Goal: Information Seeking & Learning: Check status

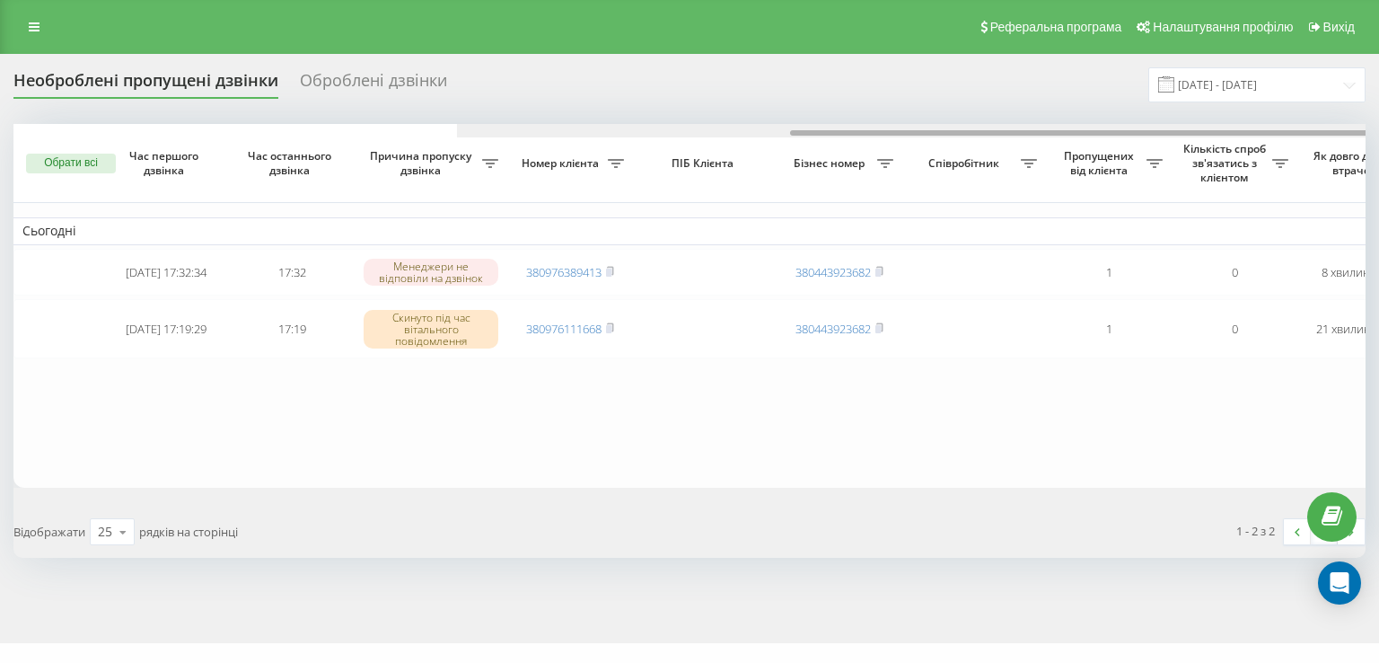
scroll to position [0, 443]
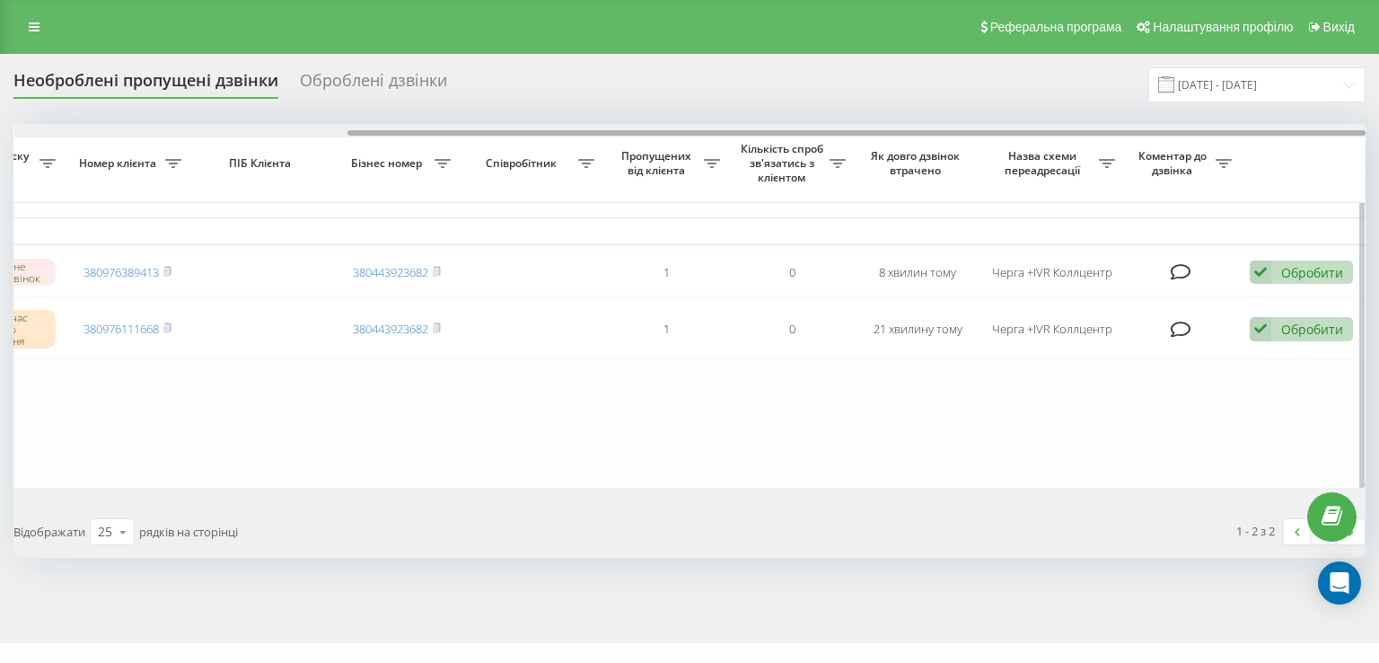
drag, startPoint x: 913, startPoint y: 129, endPoint x: 1074, endPoint y: 128, distance: 160.7
click at [1074, 128] on div at bounding box center [690, 130] width 1352 height 13
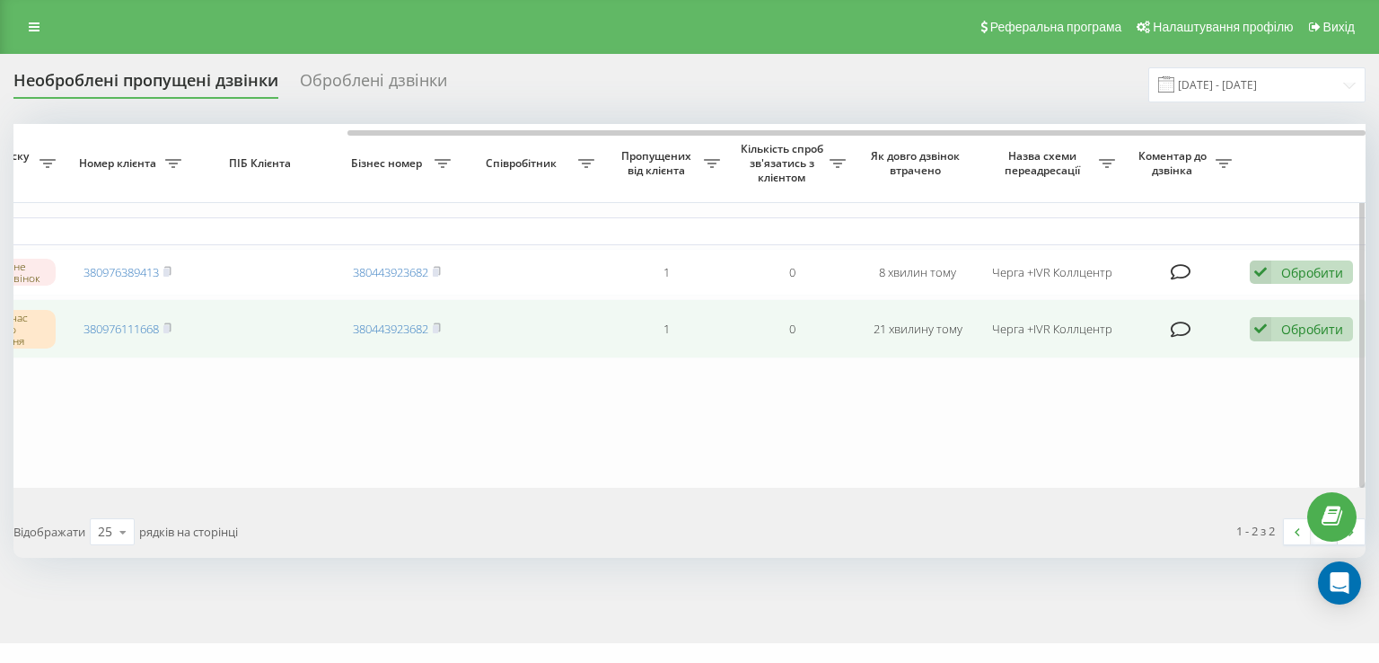
click at [175, 330] on td "380976111668" at bounding box center [128, 328] width 126 height 59
click at [169, 327] on rect at bounding box center [165, 329] width 5 height 8
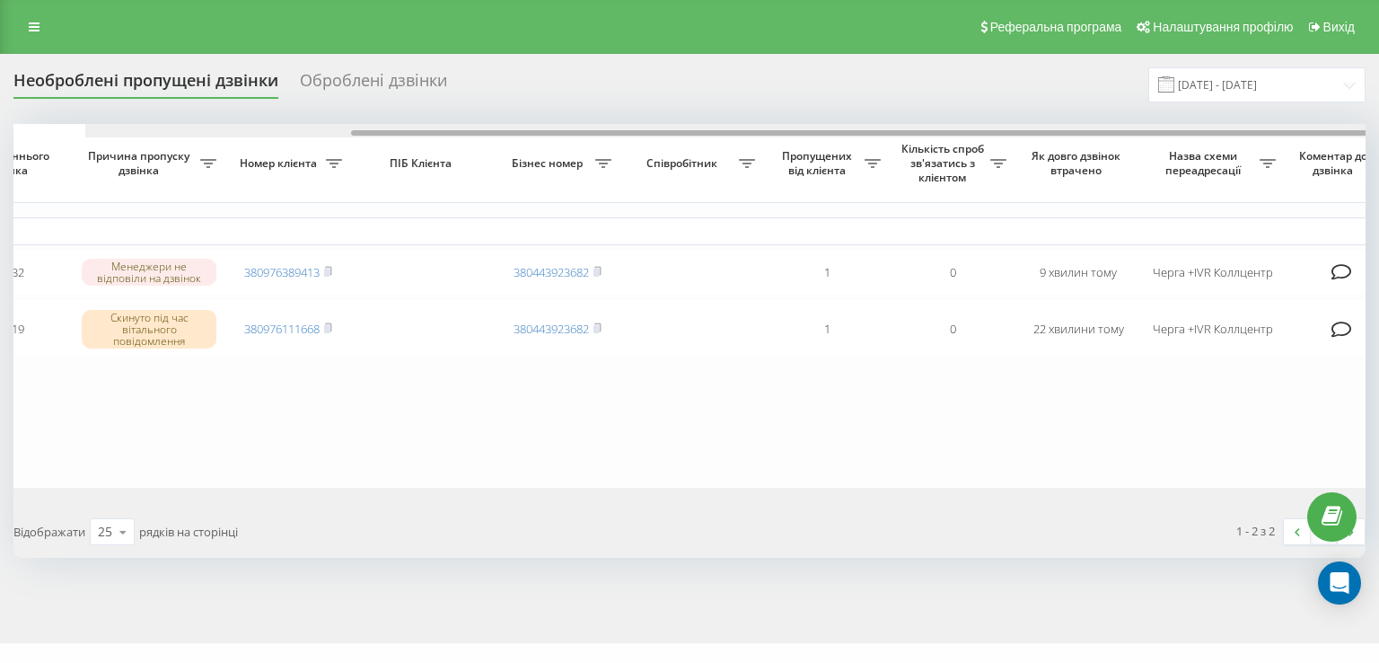
scroll to position [0, 443]
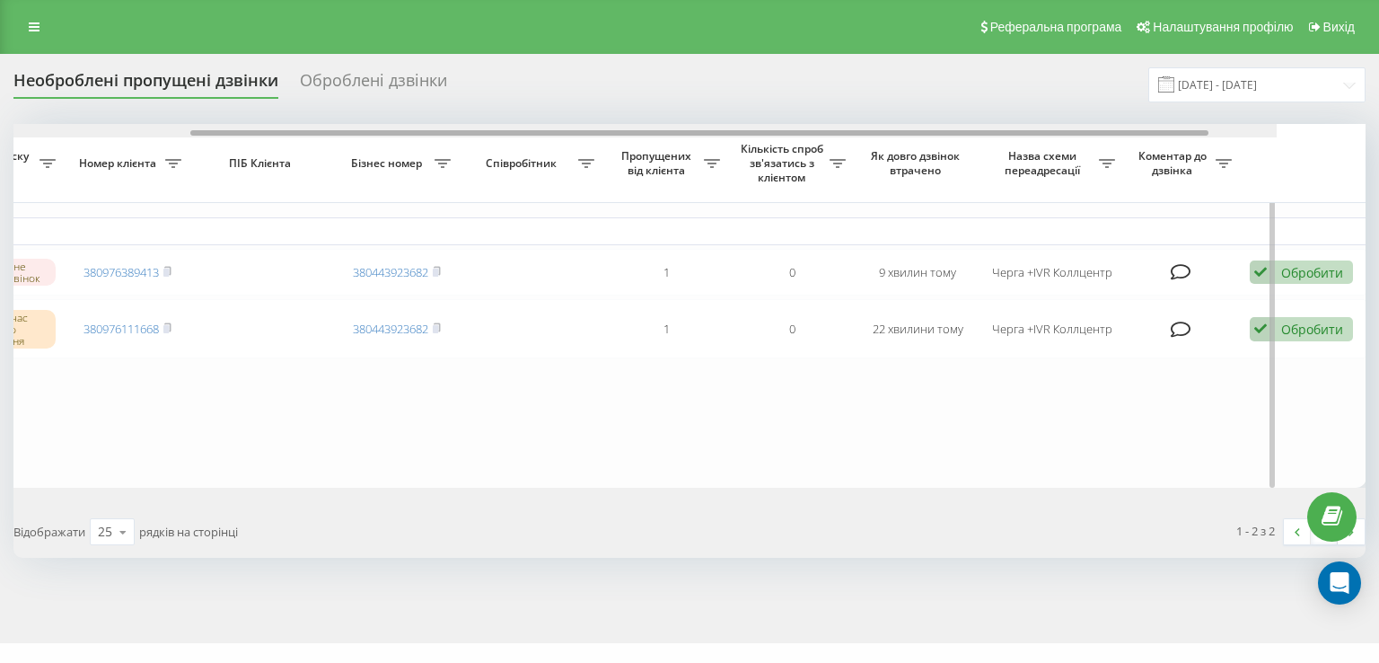
drag, startPoint x: 694, startPoint y: 133, endPoint x: 1084, endPoint y: 145, distance: 389.9
click at [1084, 145] on div "Обрати всі Час першого дзвінка Час останнього дзвінка Причина пропуску дзвінка …" at bounding box center [689, 306] width 1352 height 364
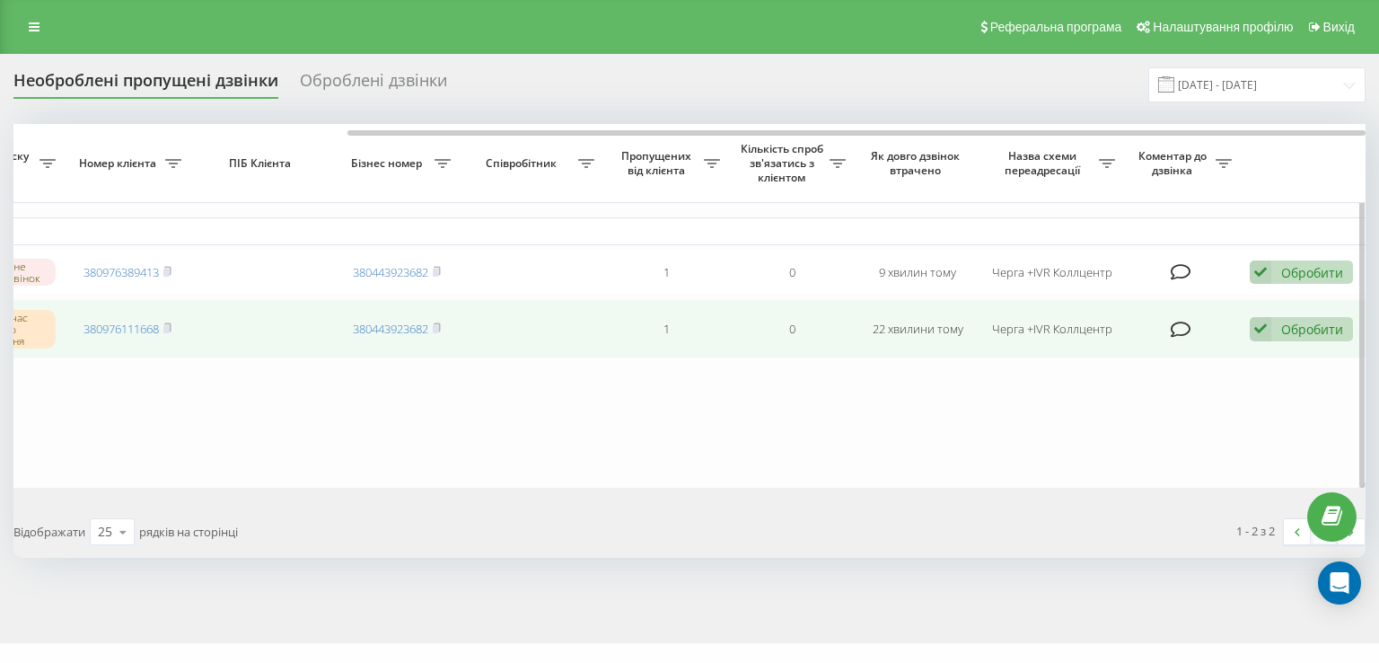
click at [178, 325] on td "380976111668" at bounding box center [128, 328] width 126 height 59
click at [171, 325] on icon at bounding box center [167, 327] width 6 height 8
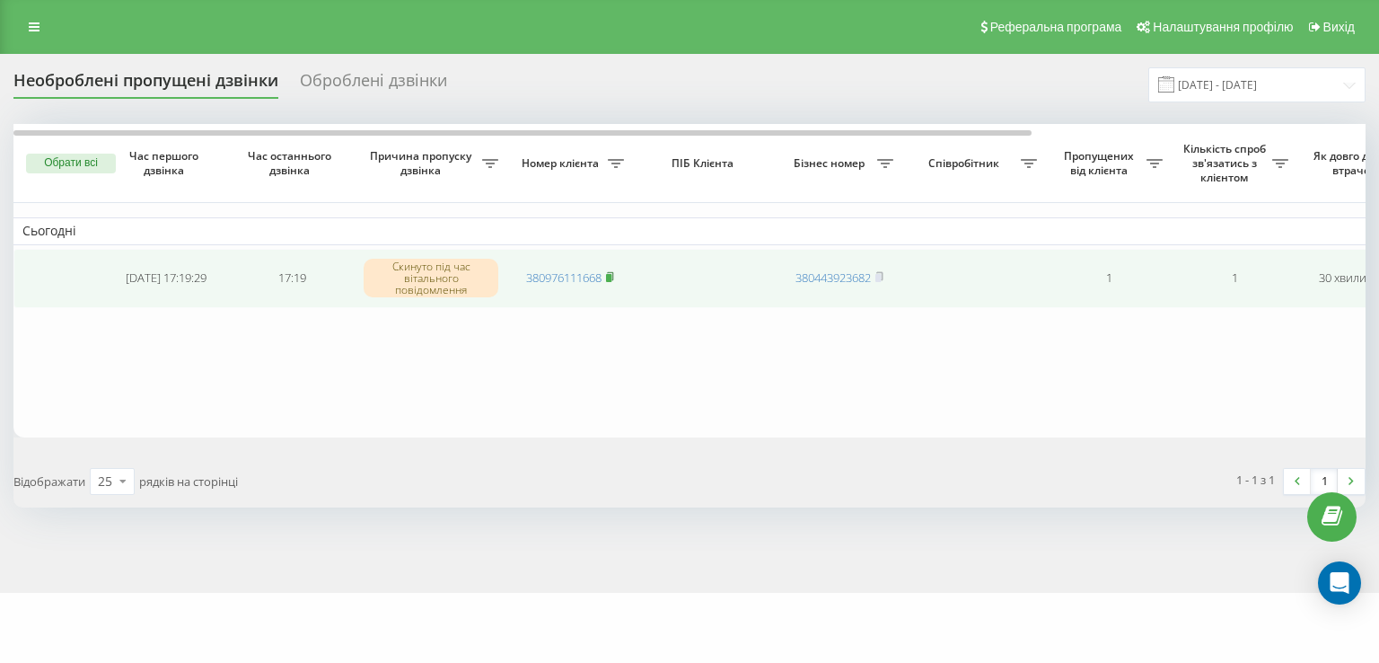
click at [610, 279] on rect at bounding box center [608, 278] width 5 height 8
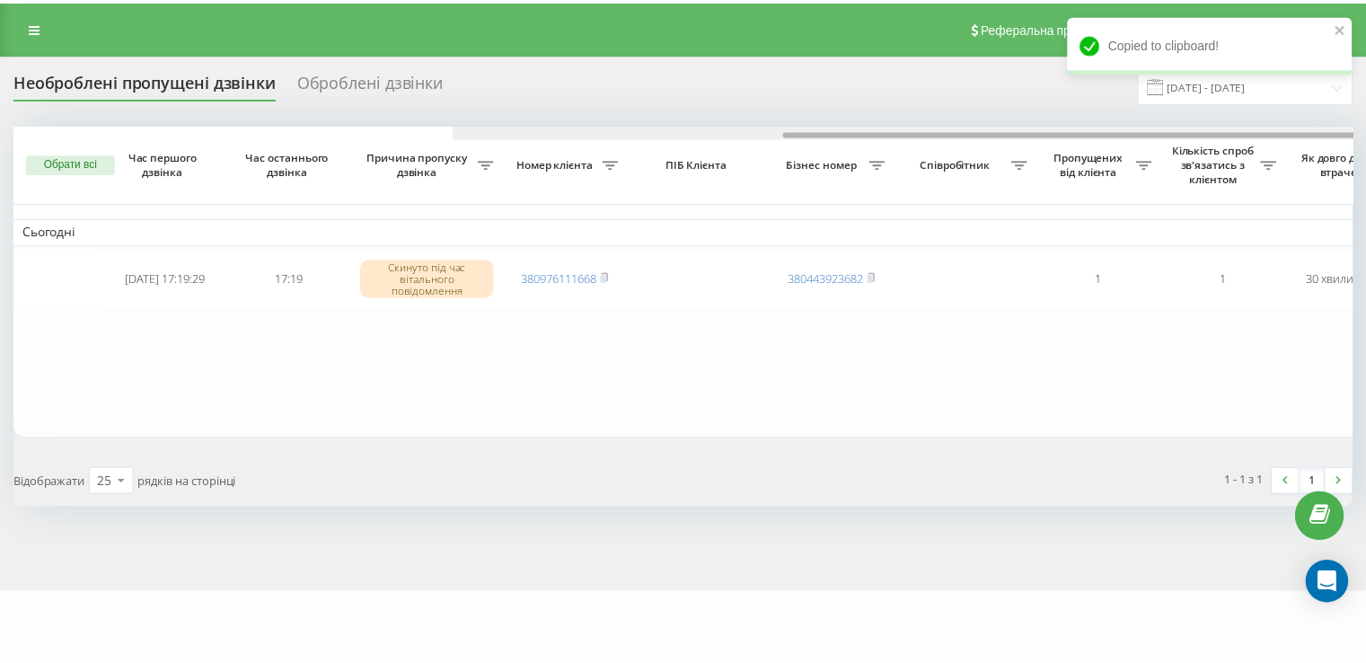
scroll to position [0, 443]
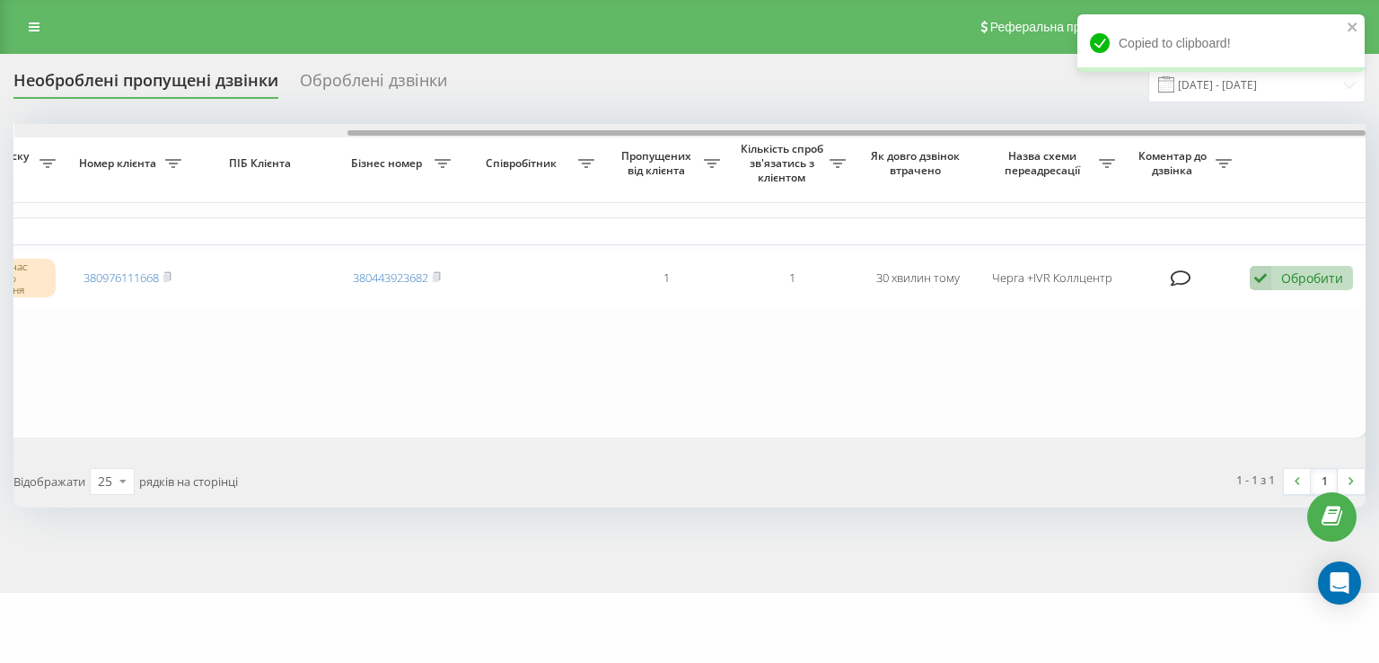
drag, startPoint x: 590, startPoint y: 137, endPoint x: 641, endPoint y: 137, distance: 51.2
click at [641, 137] on div at bounding box center [690, 130] width 1352 height 13
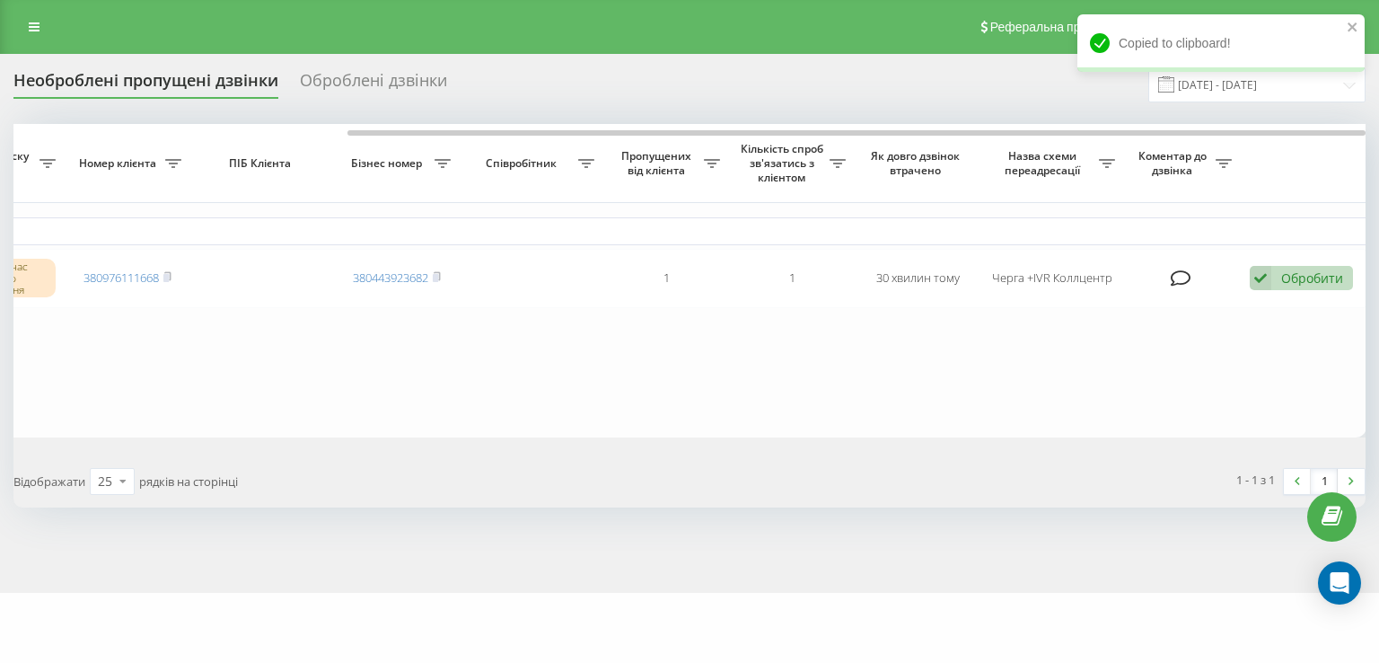
click at [1267, 375] on table "Сьогодні 2025-08-19 17:19:29 17:19 Скинуто під час вітального повідомлення 3809…" at bounding box center [469, 280] width 1796 height 312
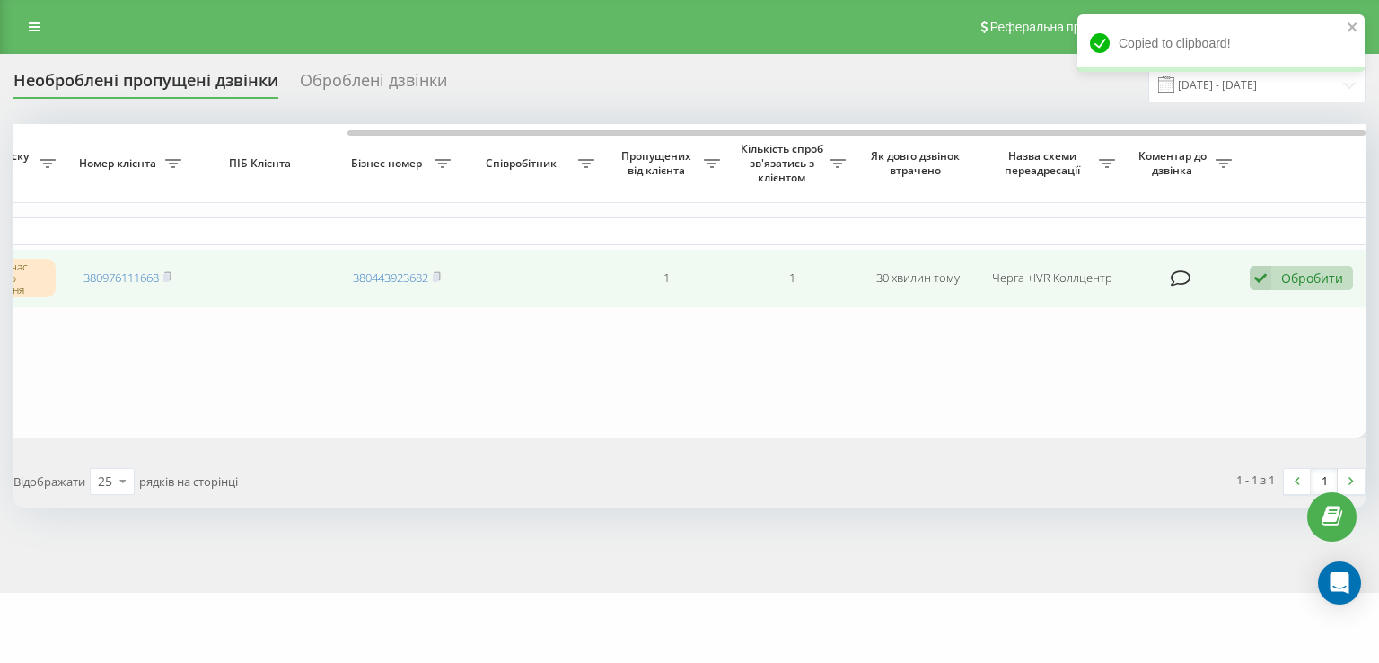
click at [1266, 276] on icon at bounding box center [1261, 278] width 22 height 24
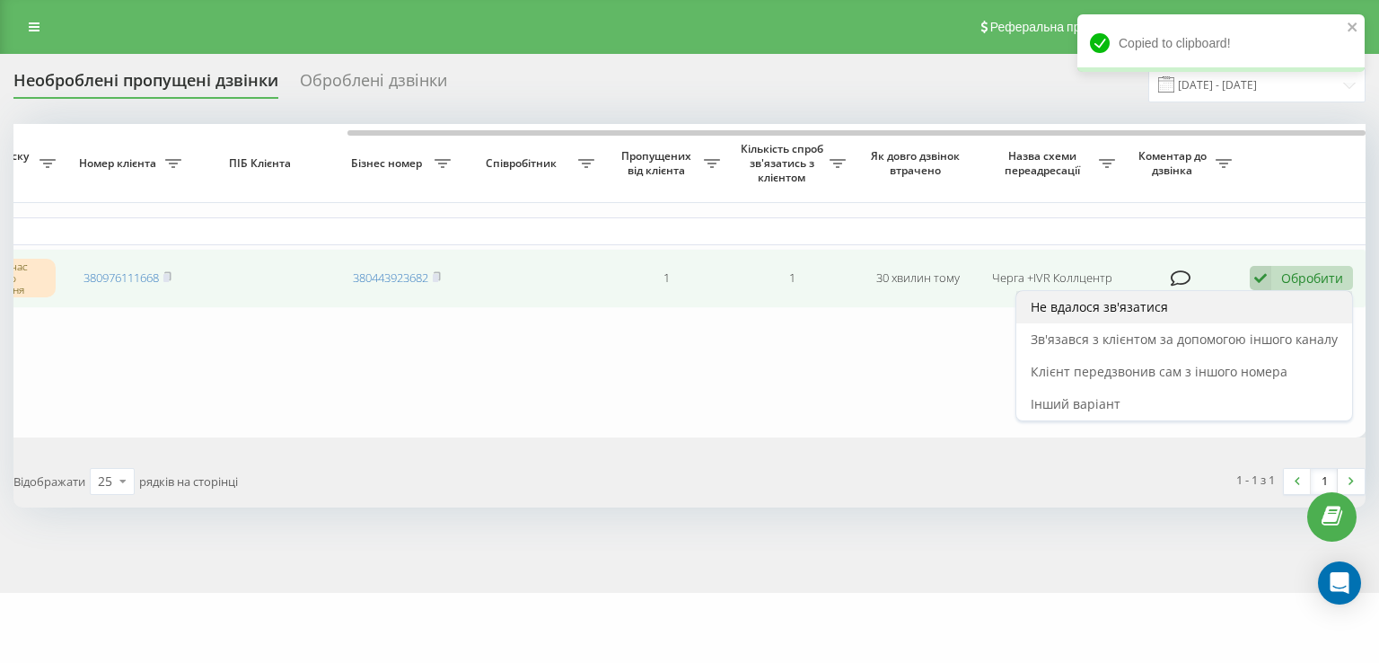
click at [1134, 310] on span "Не вдалося зв'язатися" at bounding box center [1099, 306] width 137 height 17
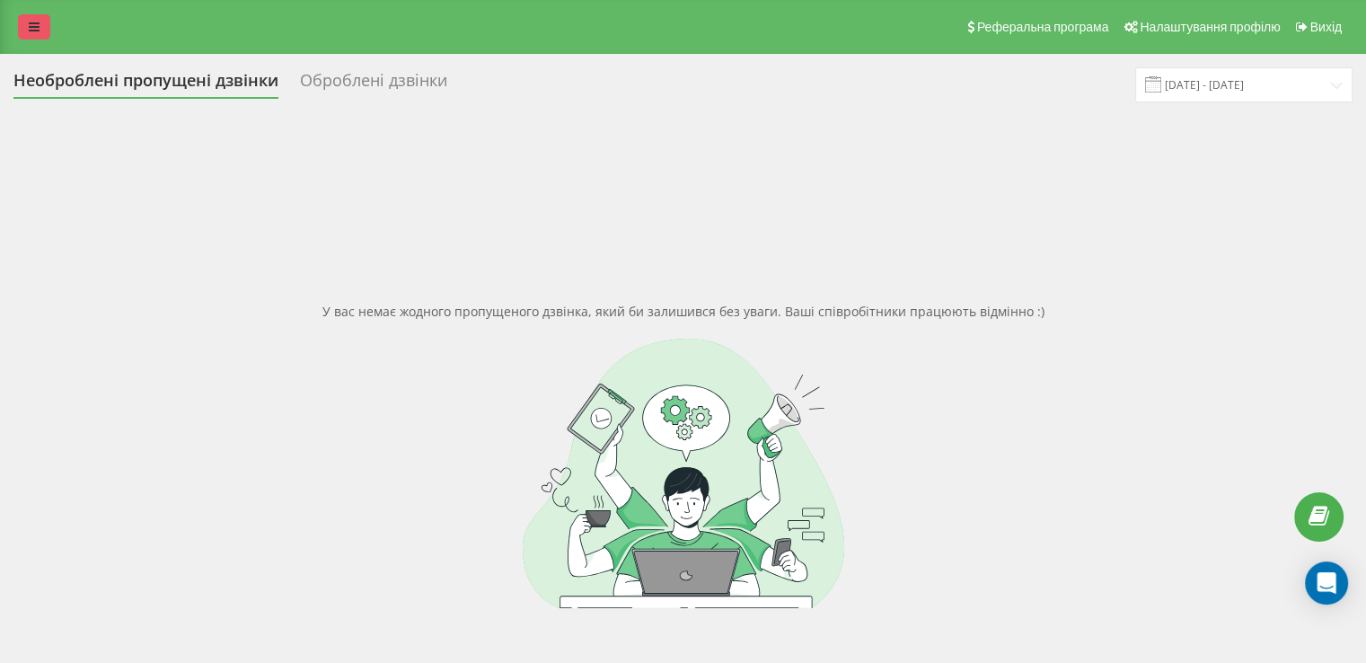
click at [40, 29] on link at bounding box center [34, 26] width 32 height 25
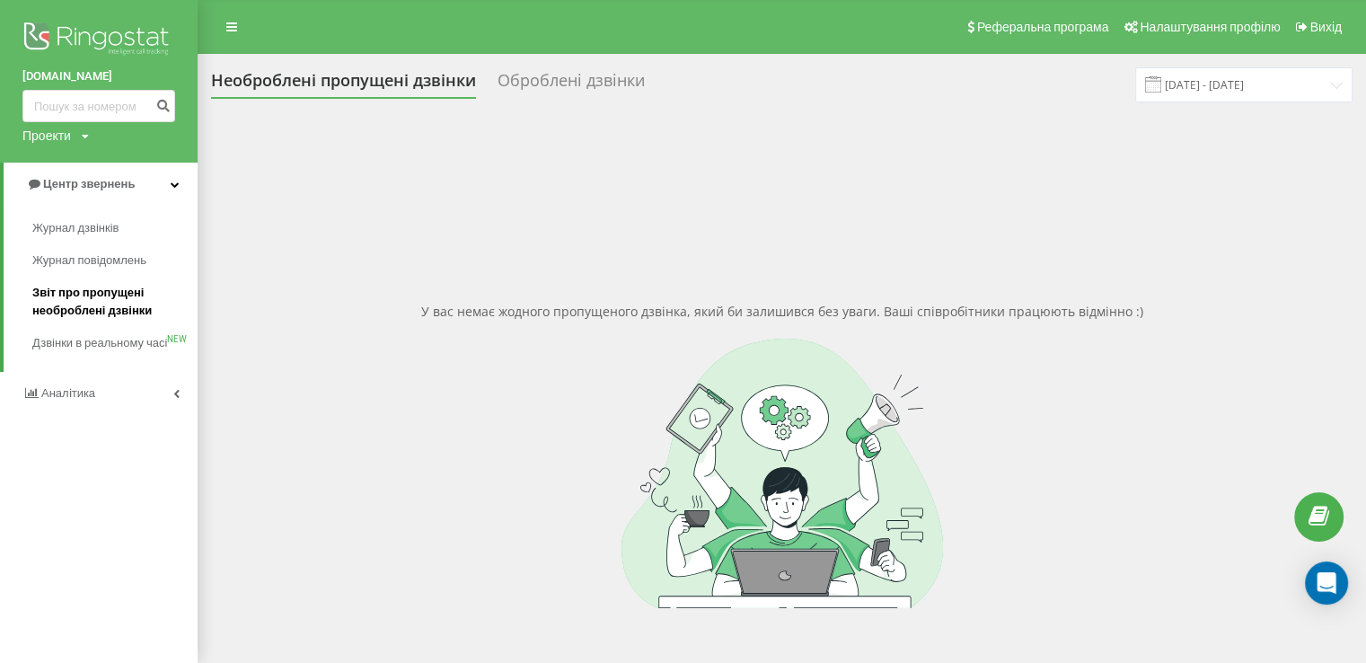
click at [119, 307] on span "Звіт про пропущені необроблені дзвінки" at bounding box center [110, 302] width 156 height 36
click at [67, 400] on link "Аналiтика" at bounding box center [99, 393] width 198 height 43
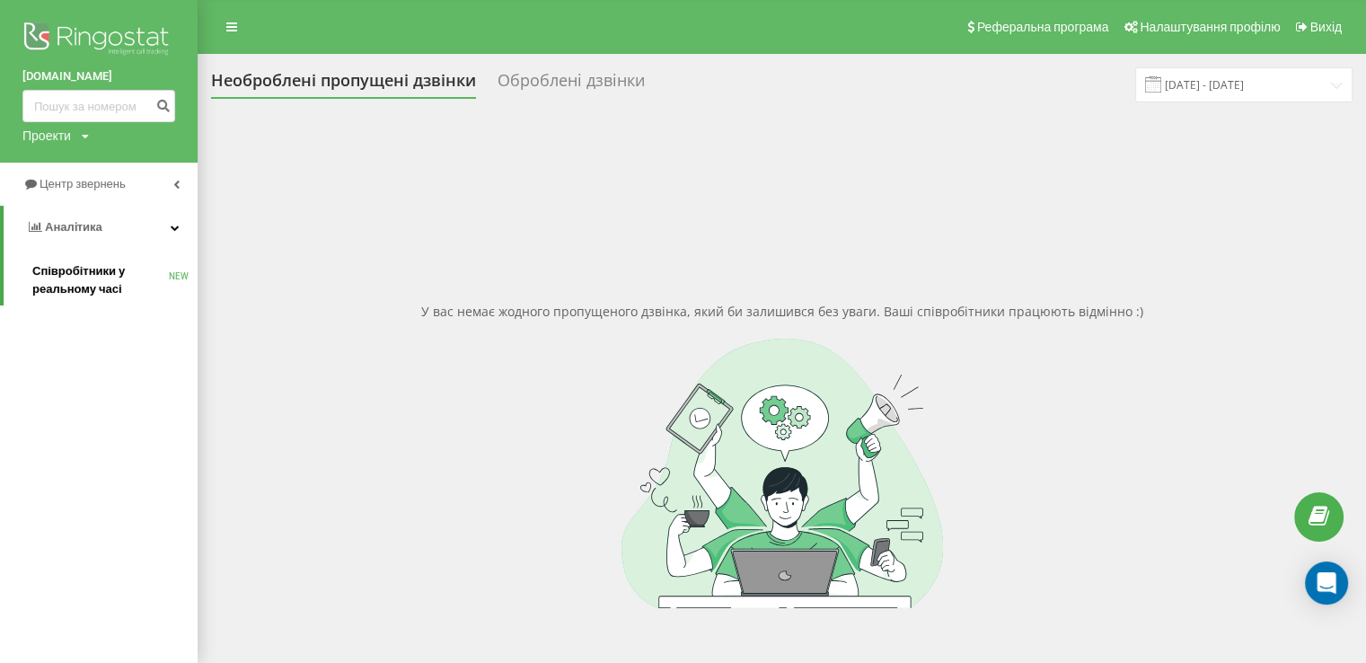
click at [93, 288] on span "Співробітники у реальному часі" at bounding box center [100, 280] width 136 height 36
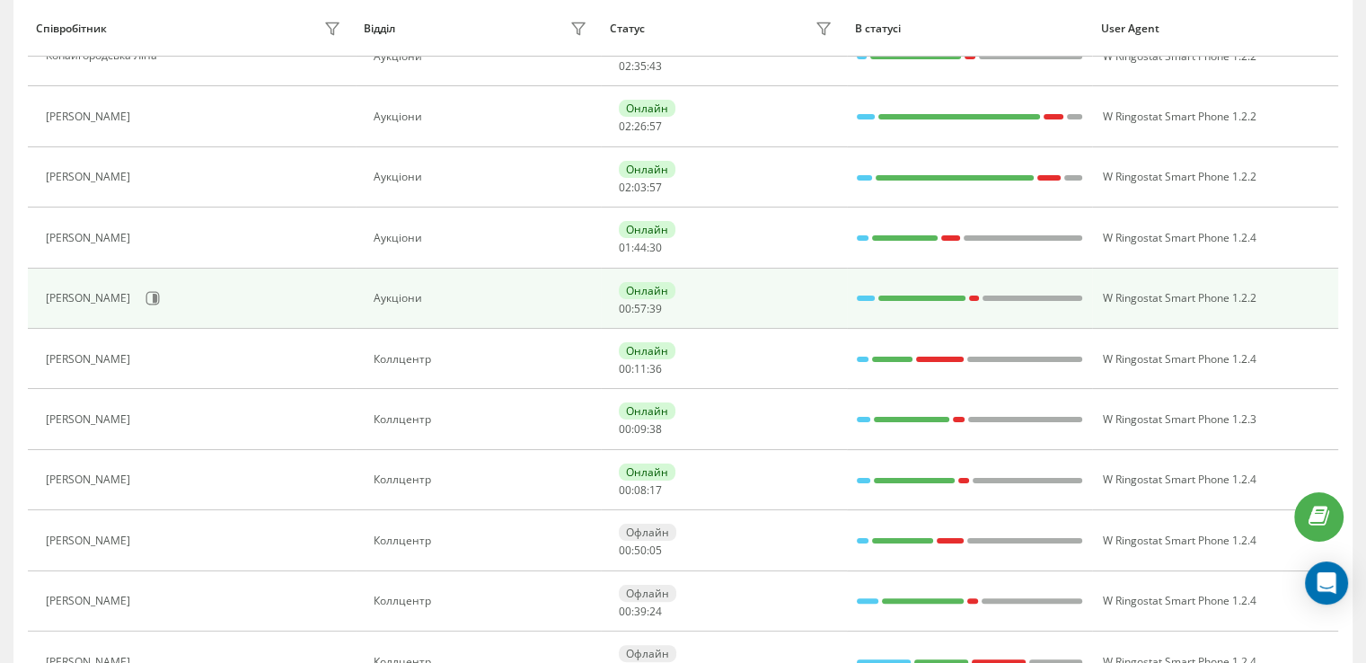
scroll to position [269, 0]
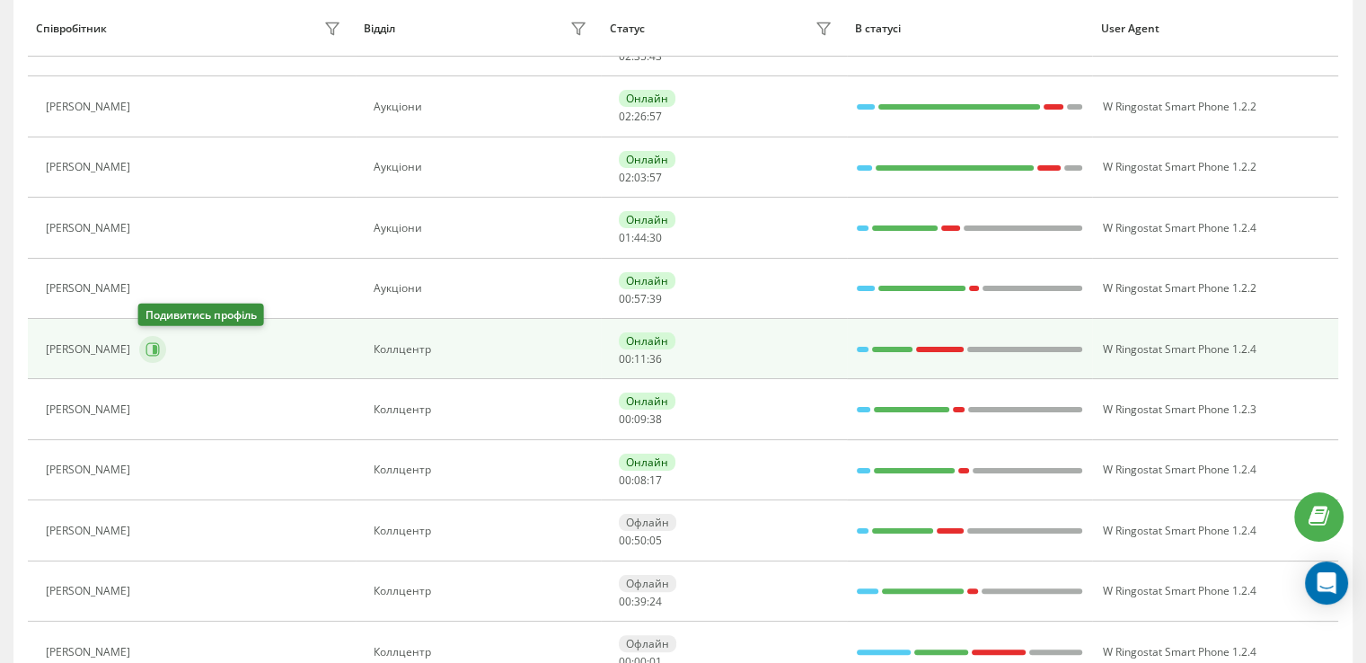
click at [157, 349] on icon at bounding box center [152, 348] width 13 height 13
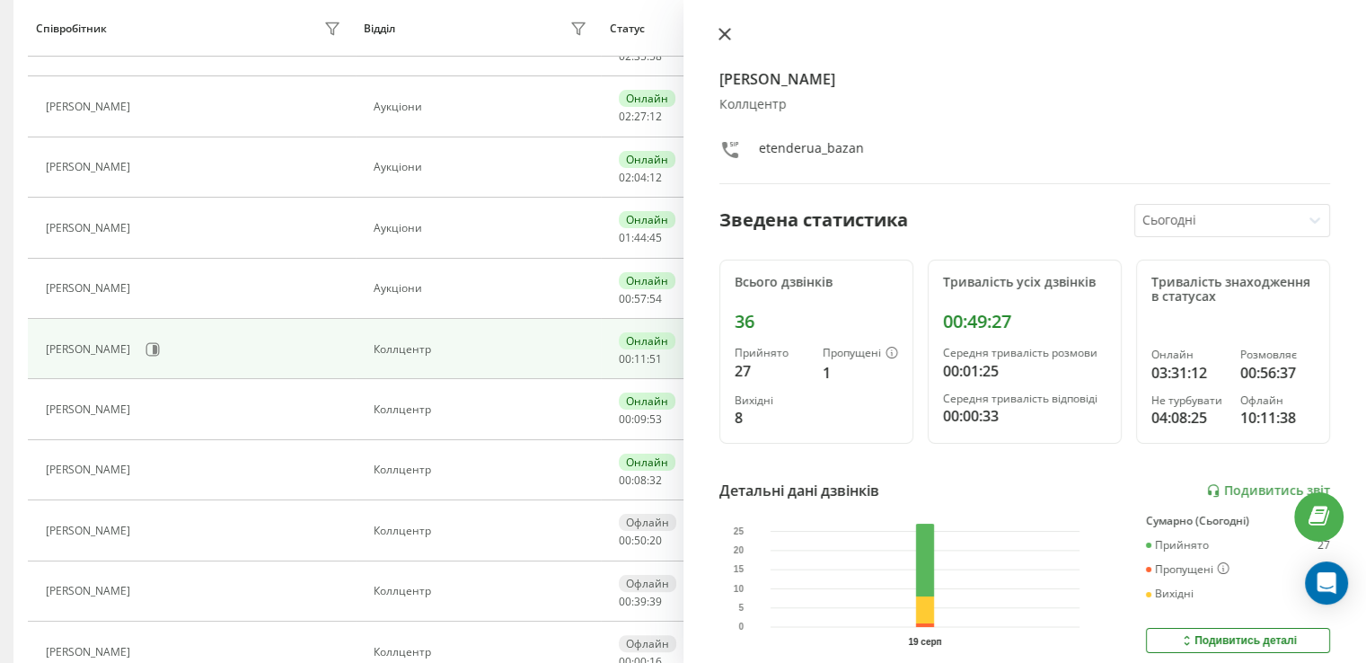
click at [718, 36] on icon at bounding box center [724, 34] width 13 height 13
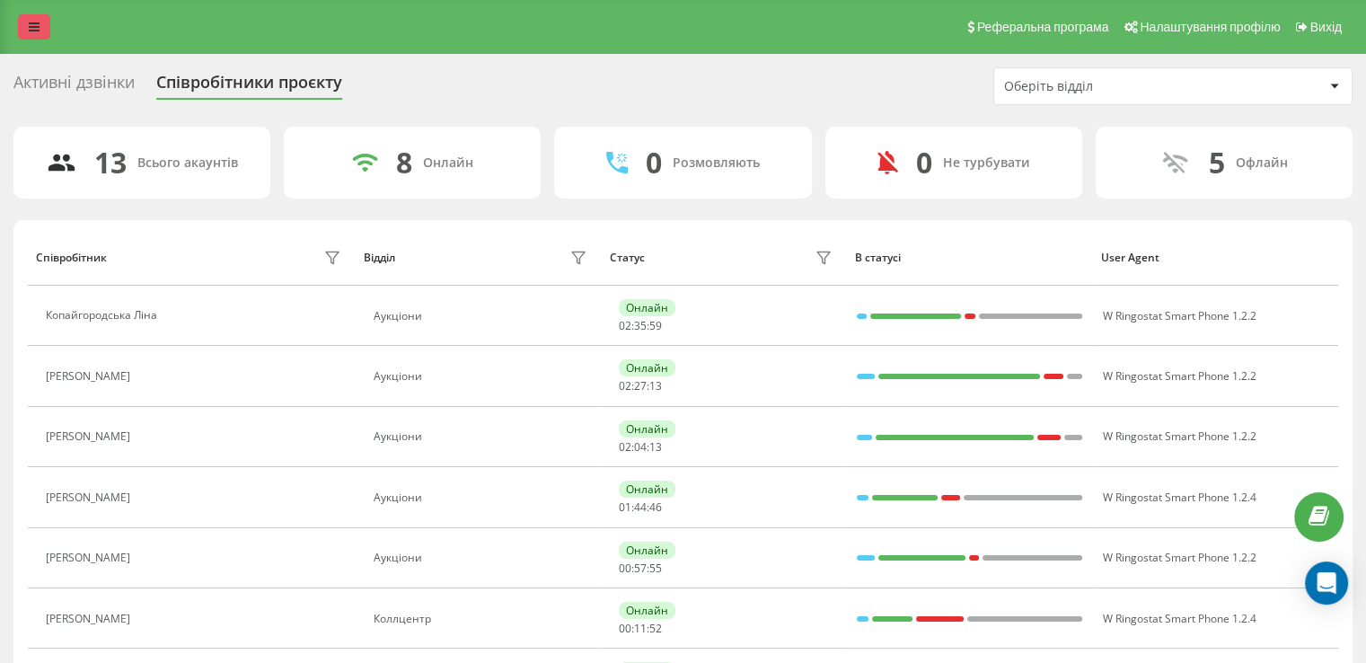
click at [40, 30] on link at bounding box center [34, 26] width 32 height 25
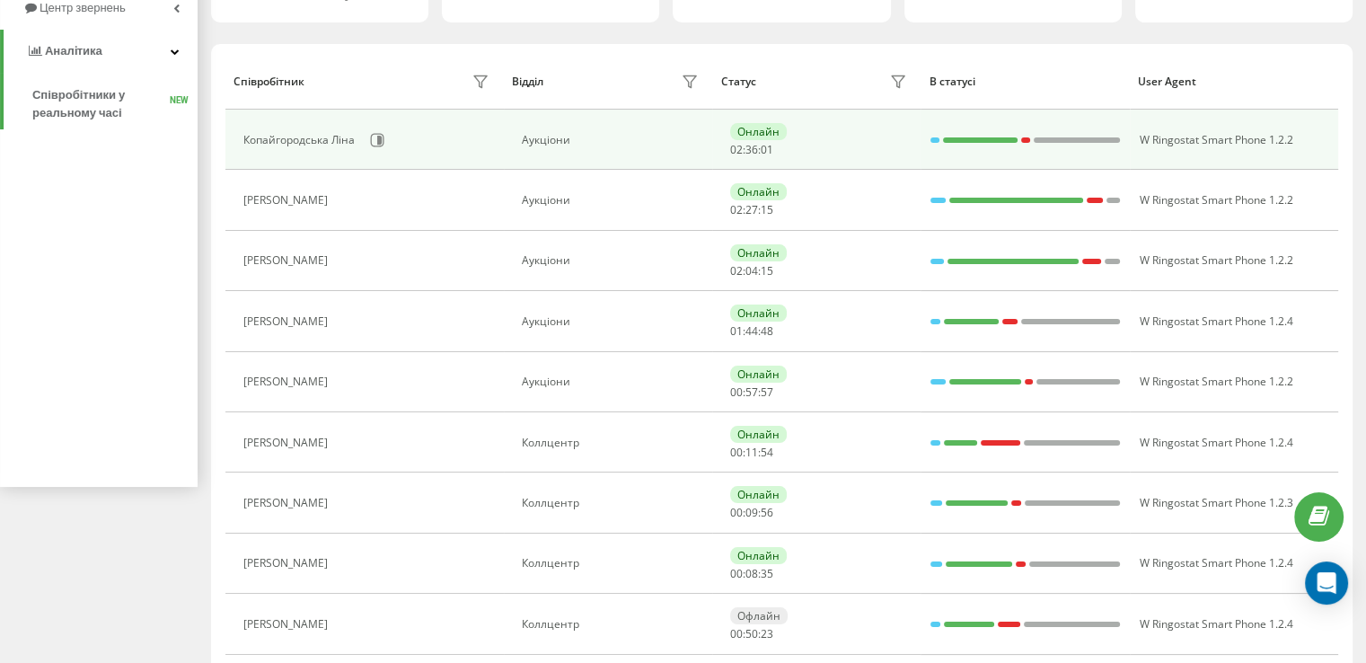
scroll to position [180, 0]
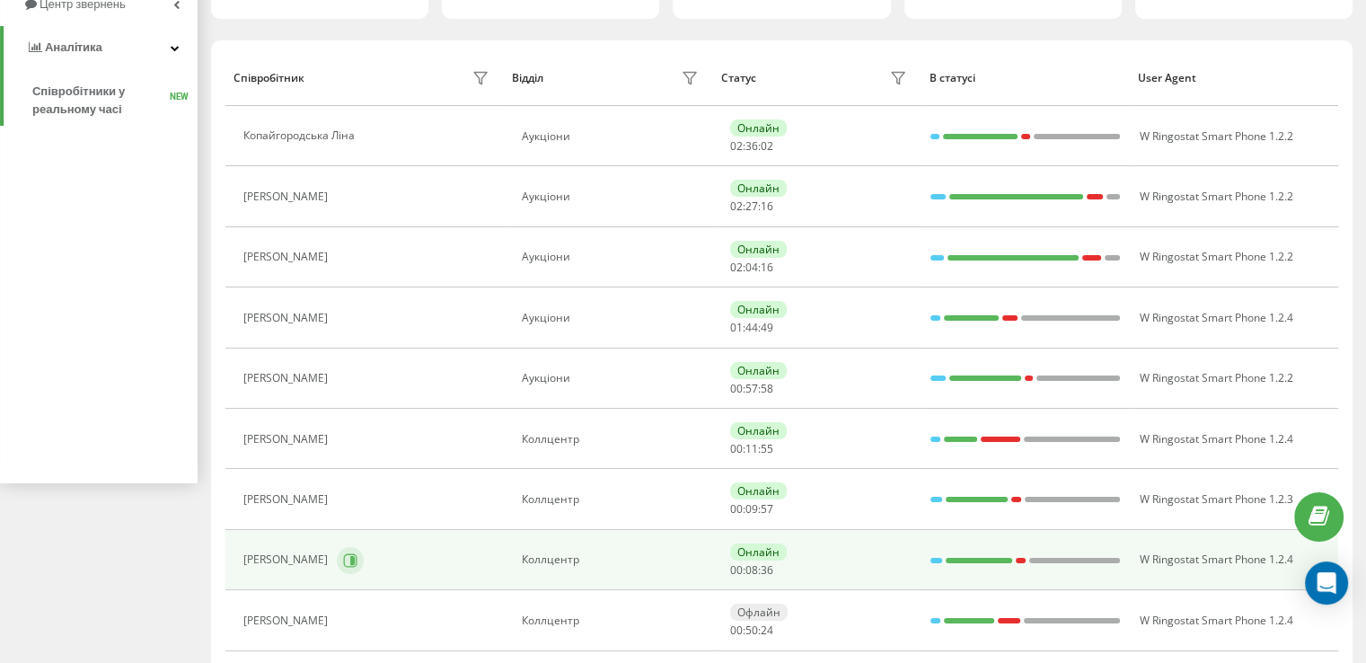
click at [350, 557] on icon at bounding box center [352, 559] width 4 height 9
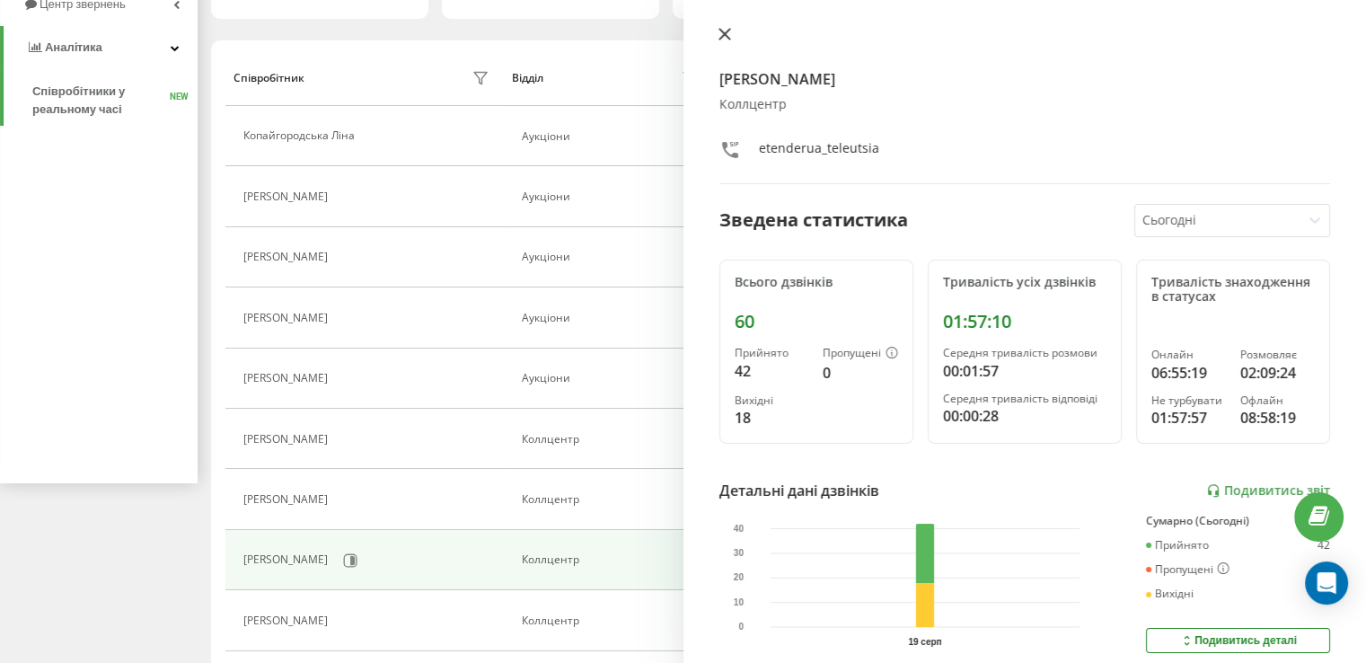
click at [729, 28] on icon at bounding box center [724, 34] width 13 height 13
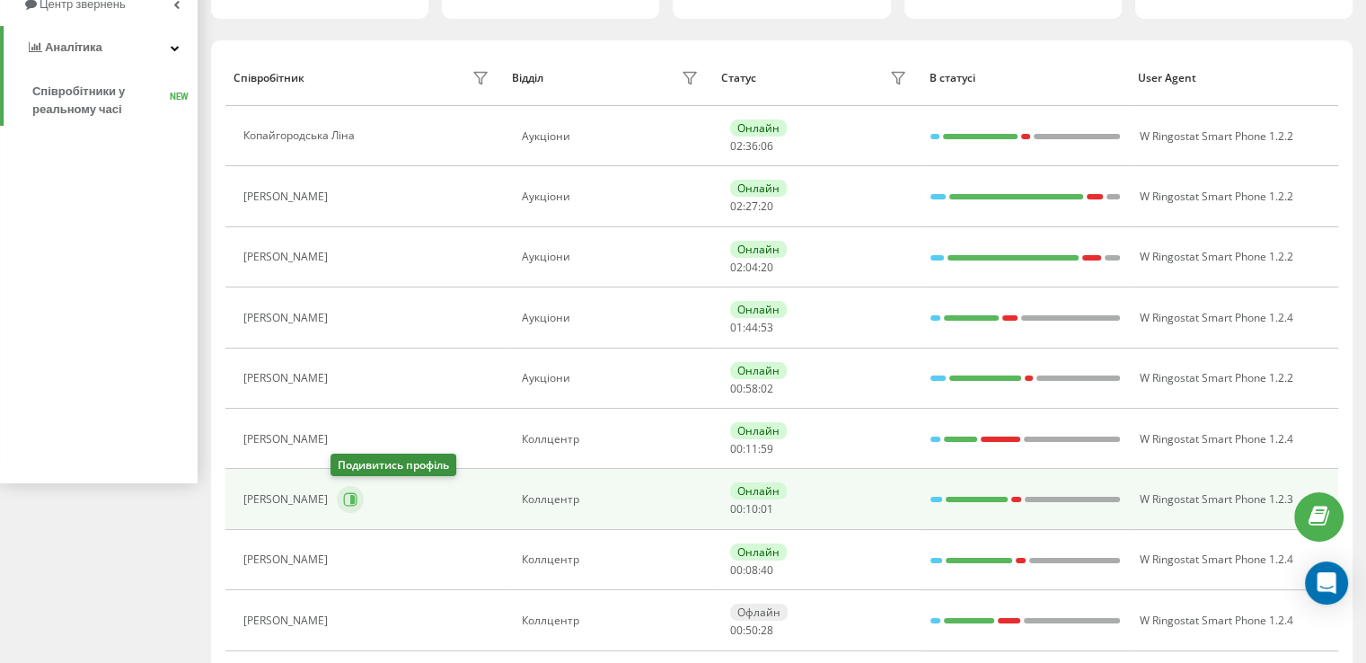
click at [344, 493] on icon at bounding box center [350, 499] width 13 height 13
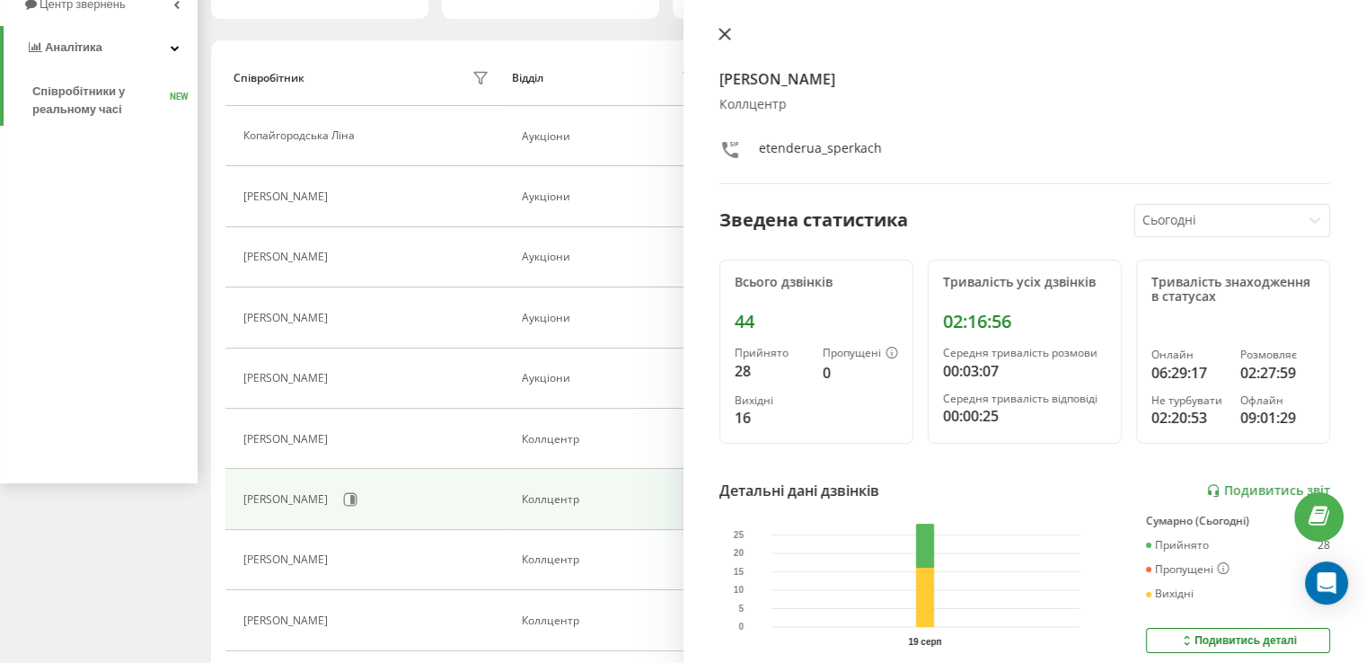
click at [718, 32] on icon at bounding box center [724, 34] width 13 height 13
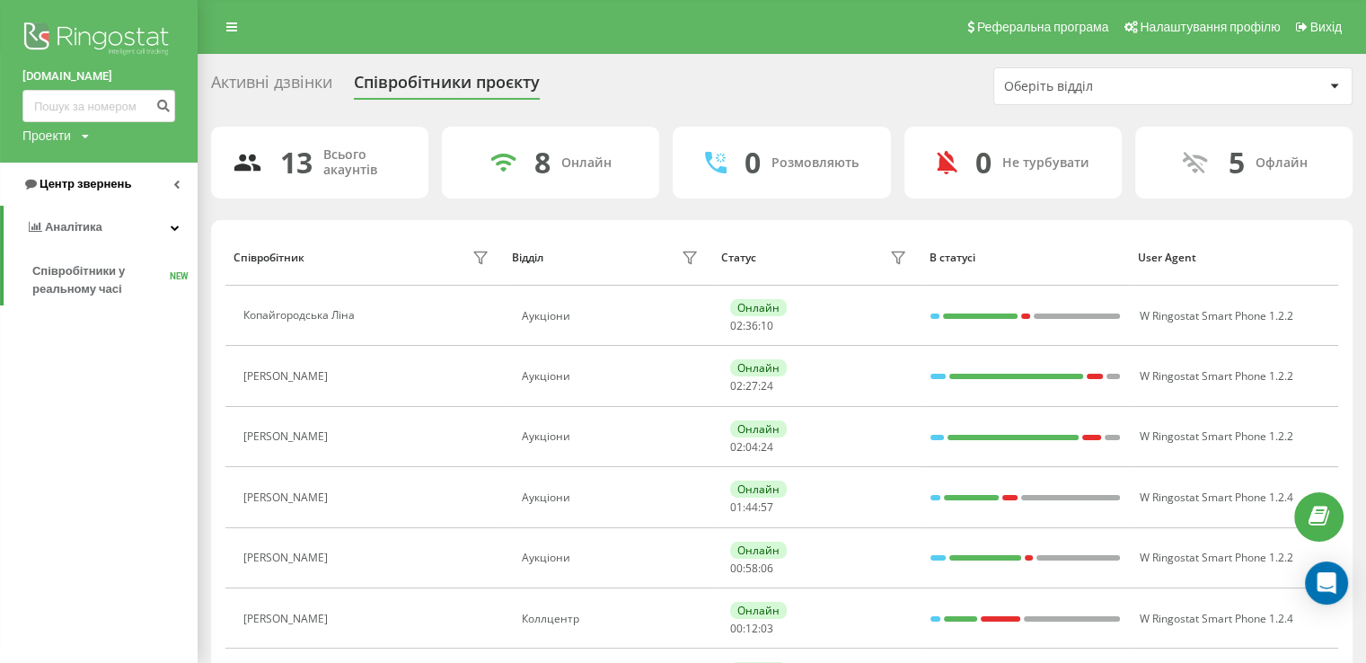
click at [115, 178] on span "Центр звернень" at bounding box center [86, 183] width 92 height 13
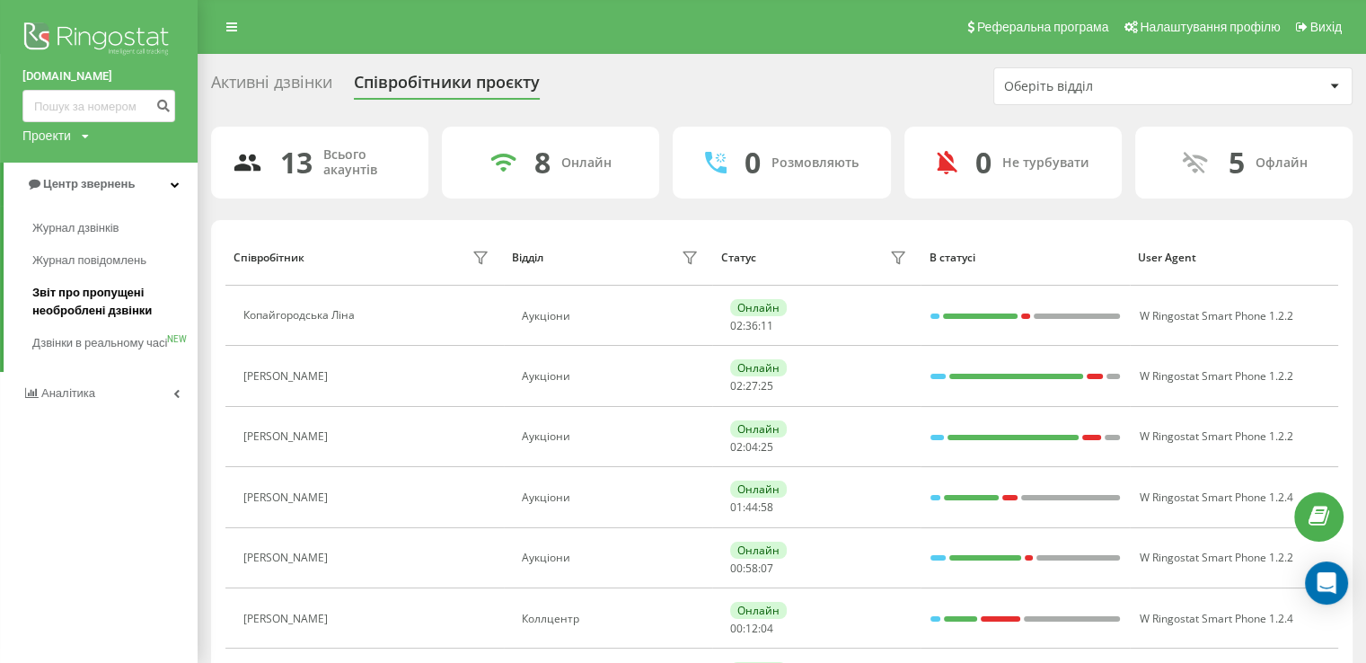
click at [123, 316] on span "Звіт про пропущені необроблені дзвінки" at bounding box center [110, 302] width 156 height 36
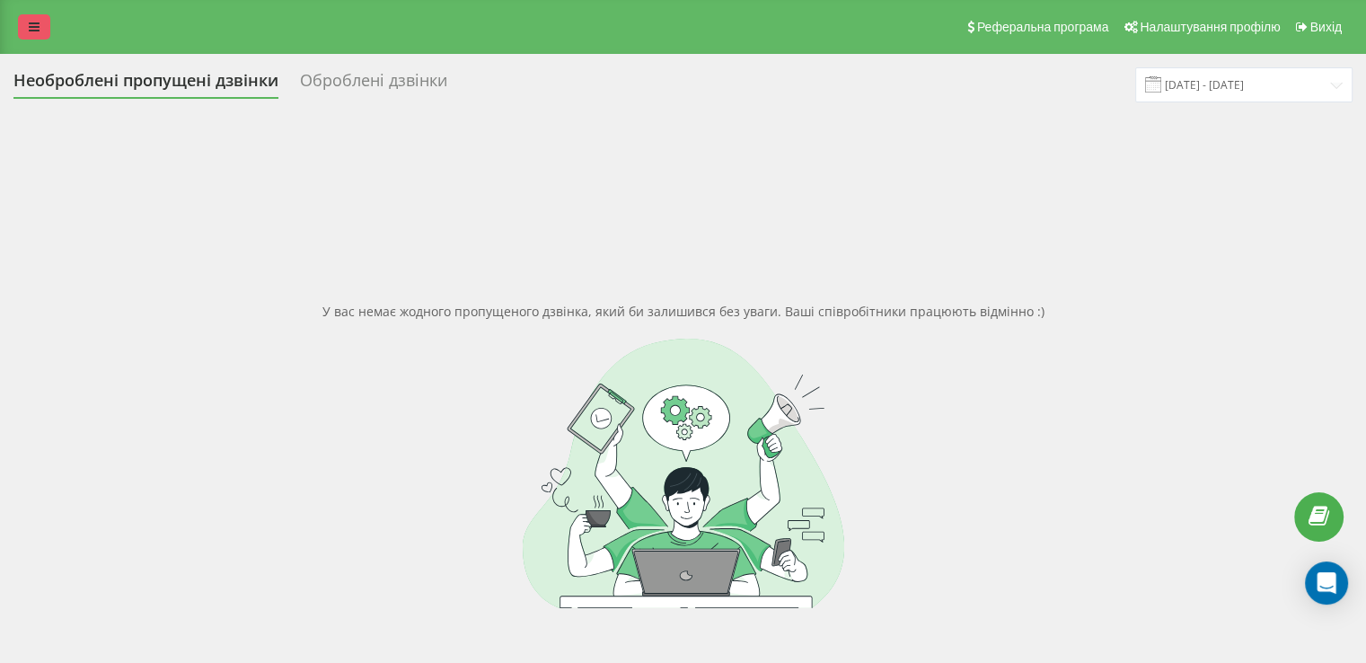
click at [41, 36] on link at bounding box center [34, 26] width 32 height 25
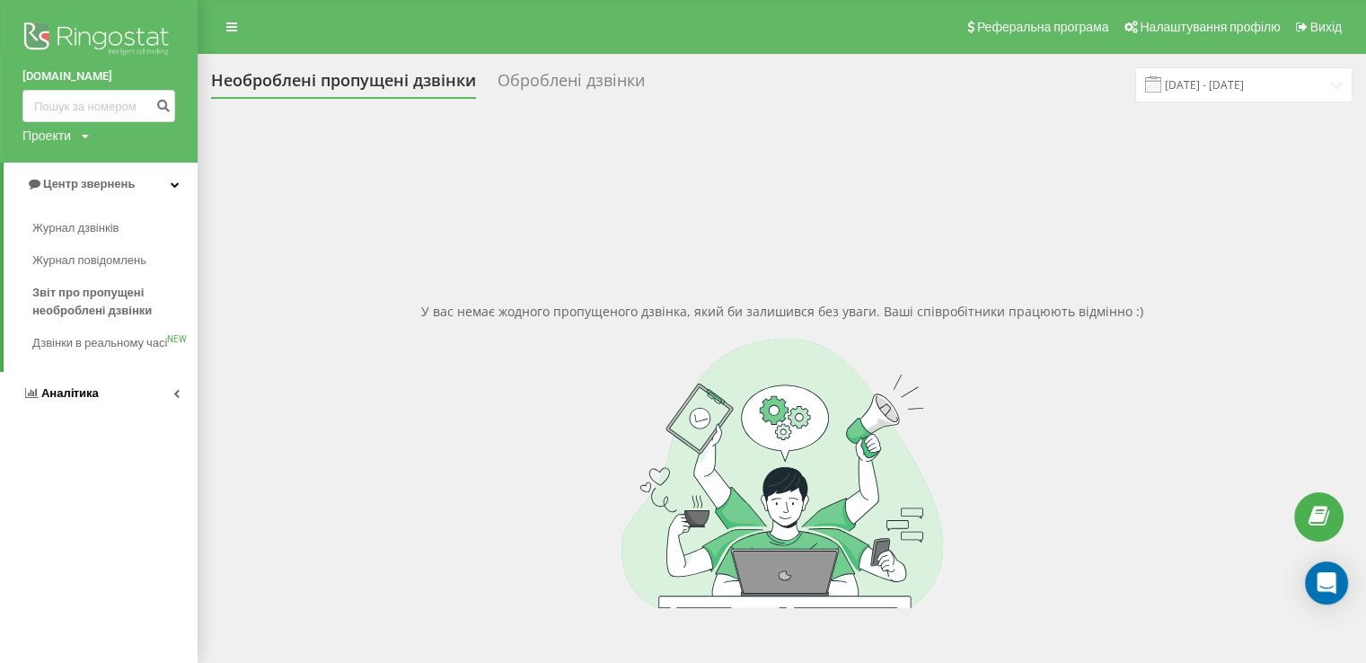
click at [92, 400] on span "Аналiтика" at bounding box center [69, 392] width 57 height 13
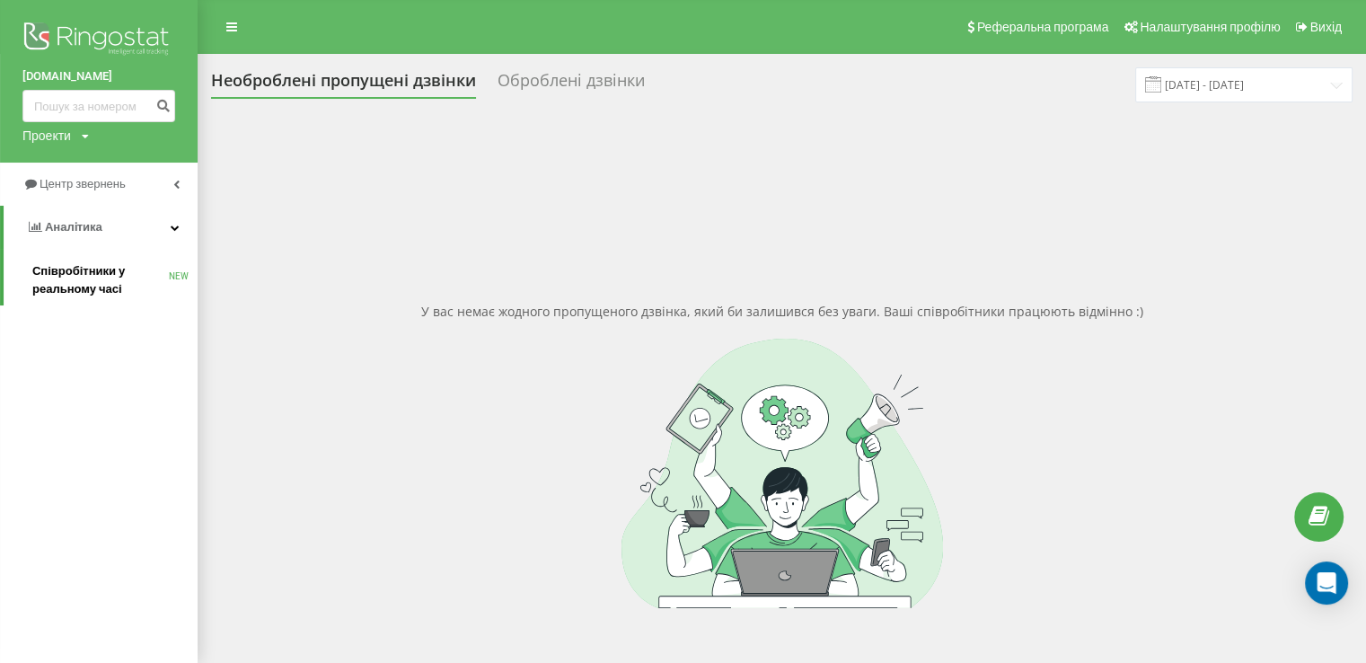
click at [85, 286] on span "Співробітники у реальному часі" at bounding box center [100, 280] width 136 height 36
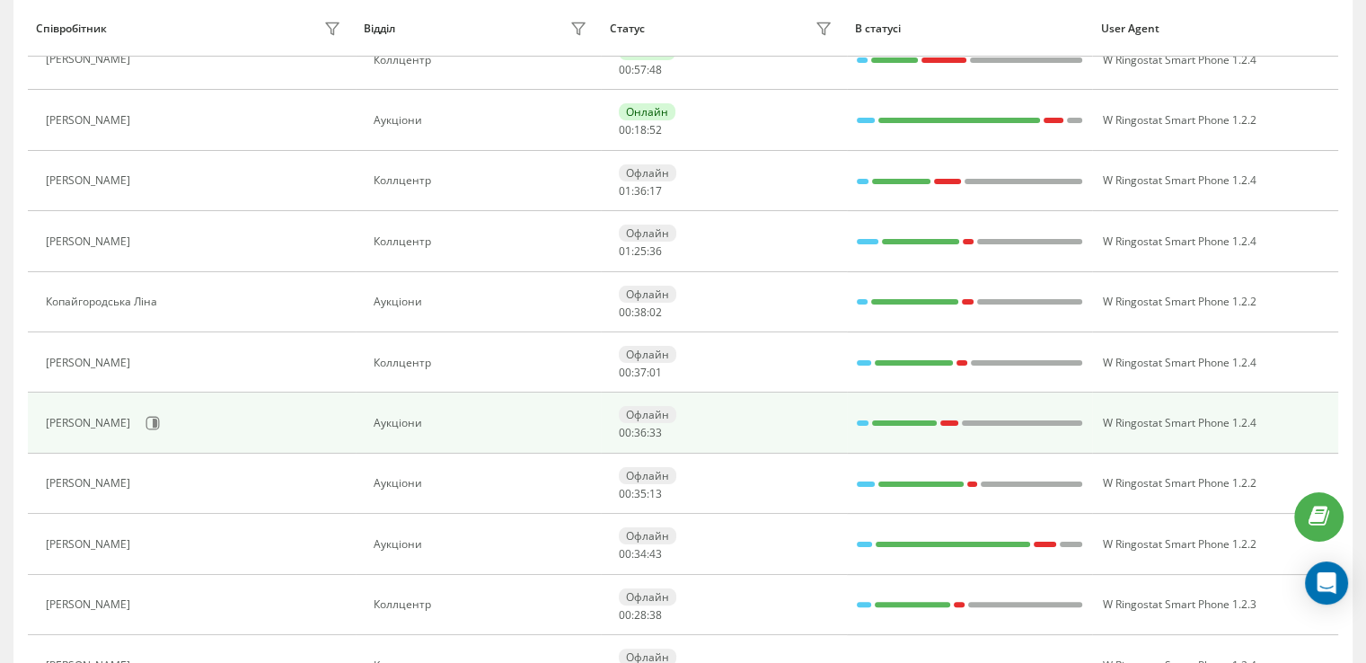
scroll to position [180, 0]
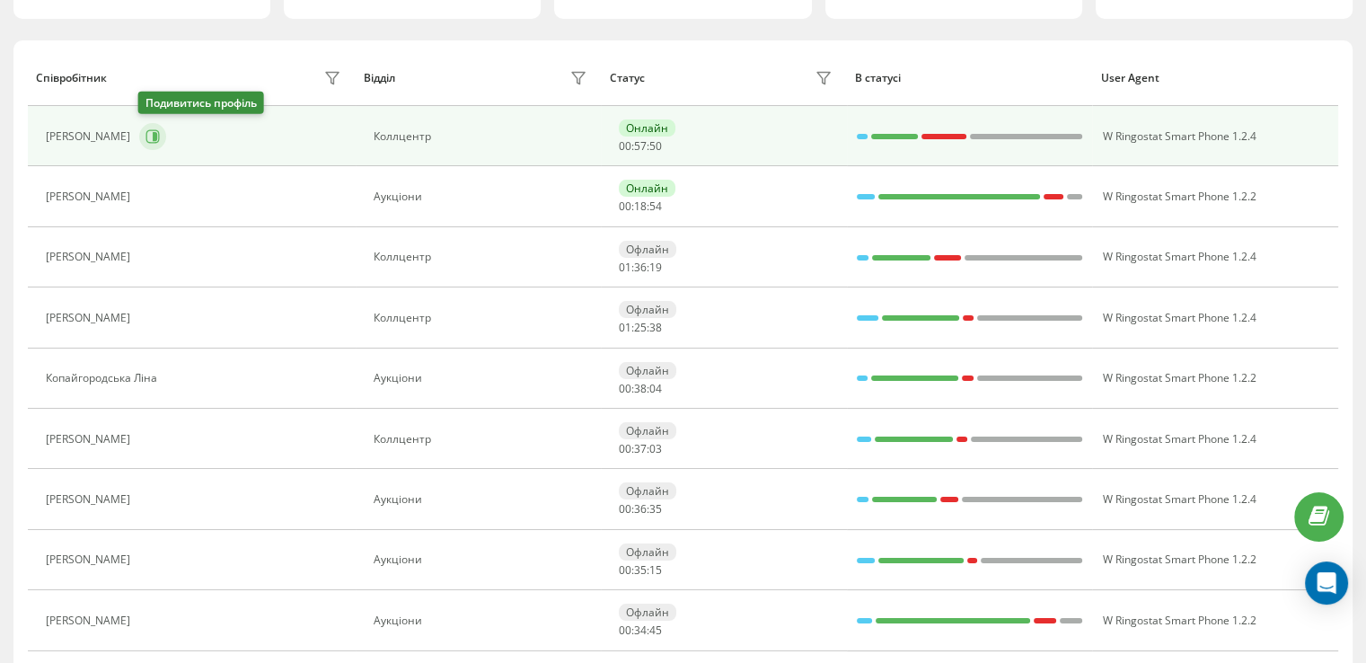
click at [158, 141] on button at bounding box center [152, 136] width 27 height 27
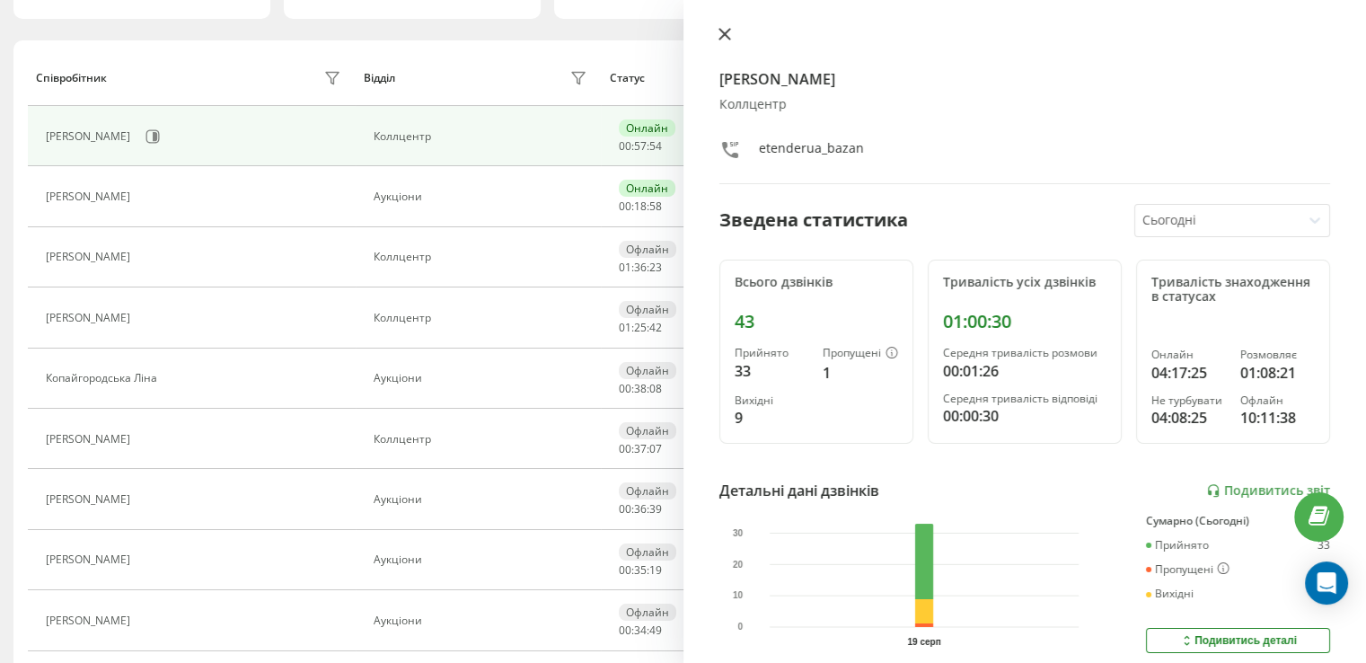
click at [726, 33] on icon at bounding box center [724, 34] width 13 height 13
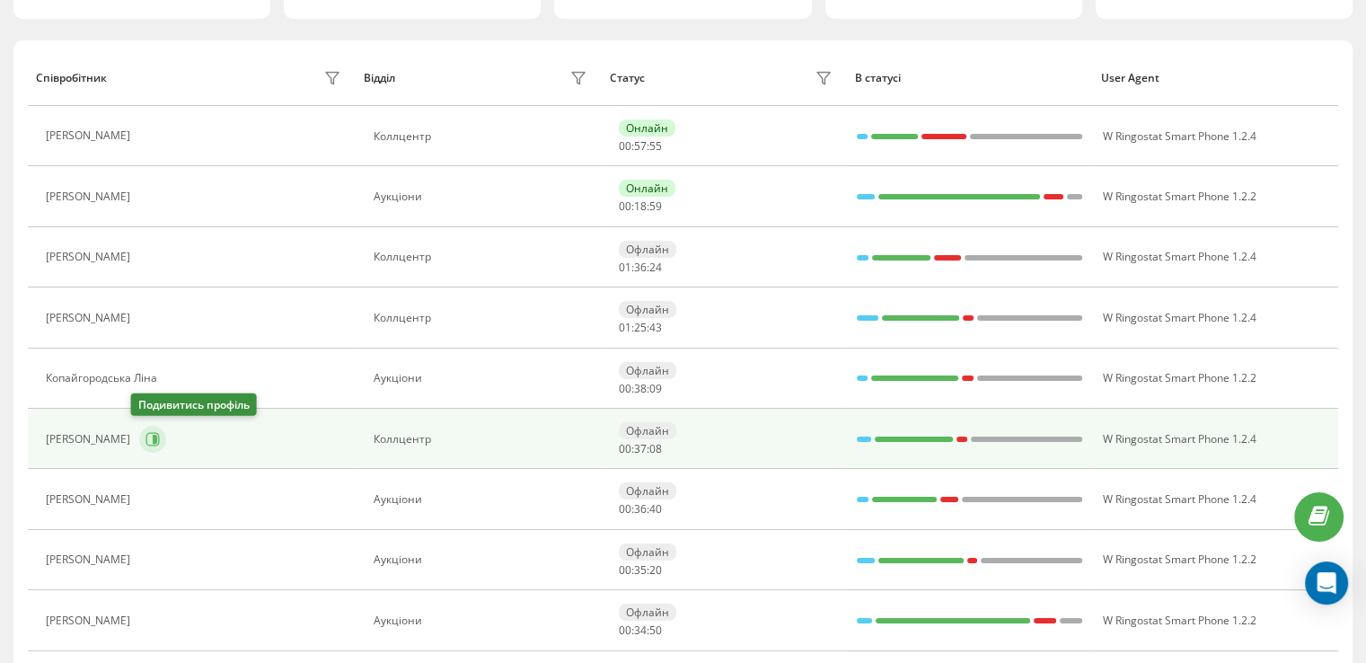
click at [153, 440] on icon at bounding box center [155, 439] width 4 height 9
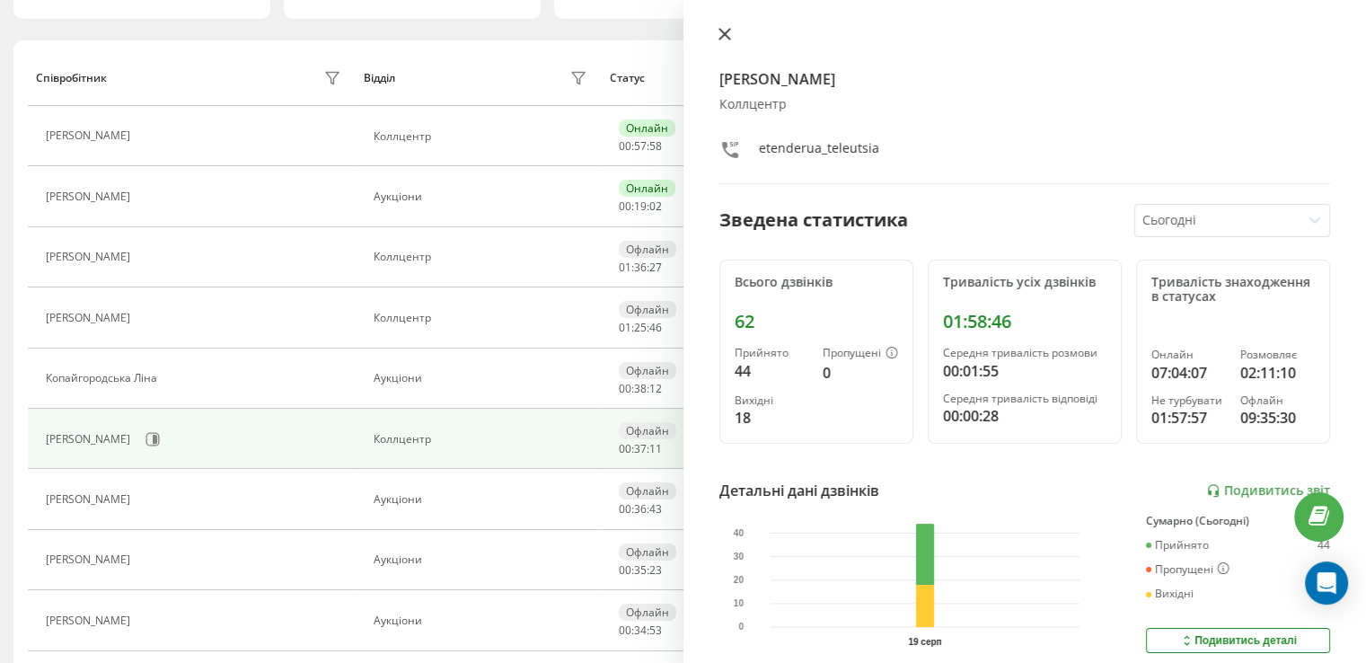
click at [728, 33] on icon at bounding box center [724, 34] width 13 height 13
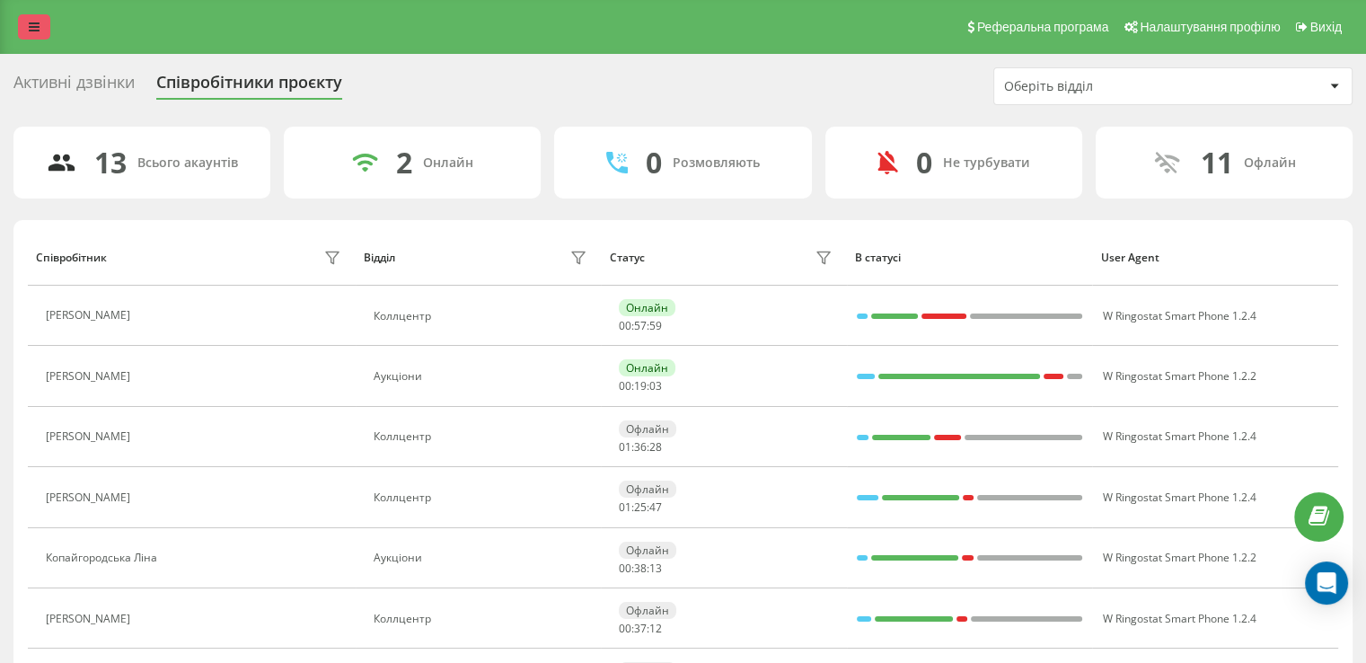
click at [24, 29] on link at bounding box center [34, 26] width 32 height 25
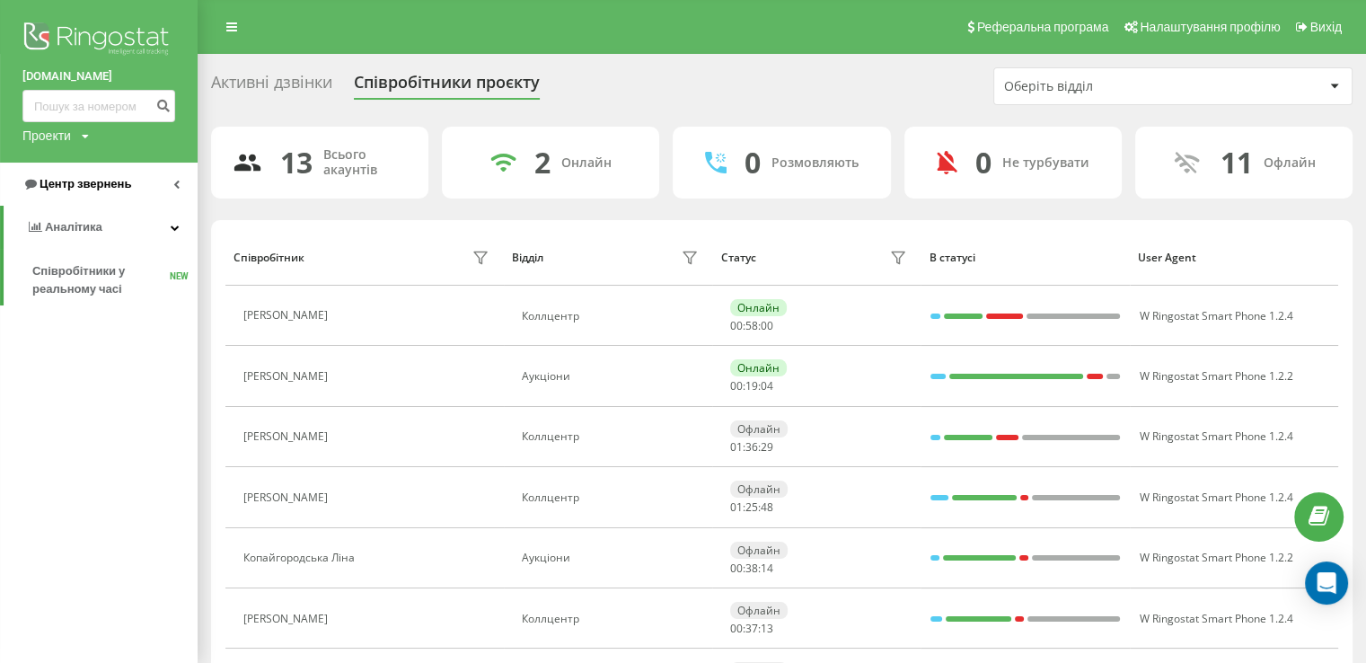
click at [75, 182] on span "Центр звернень" at bounding box center [86, 183] width 92 height 13
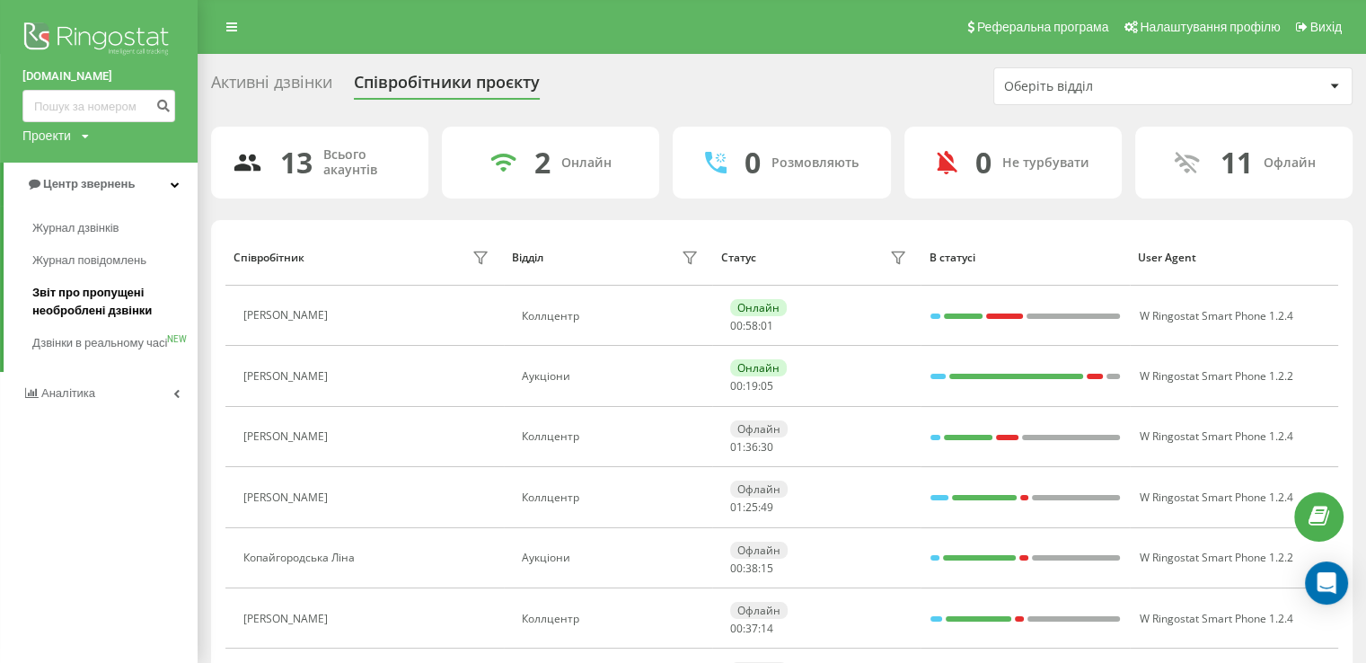
click at [84, 318] on span "Звіт про пропущені необроблені дзвінки" at bounding box center [110, 302] width 156 height 36
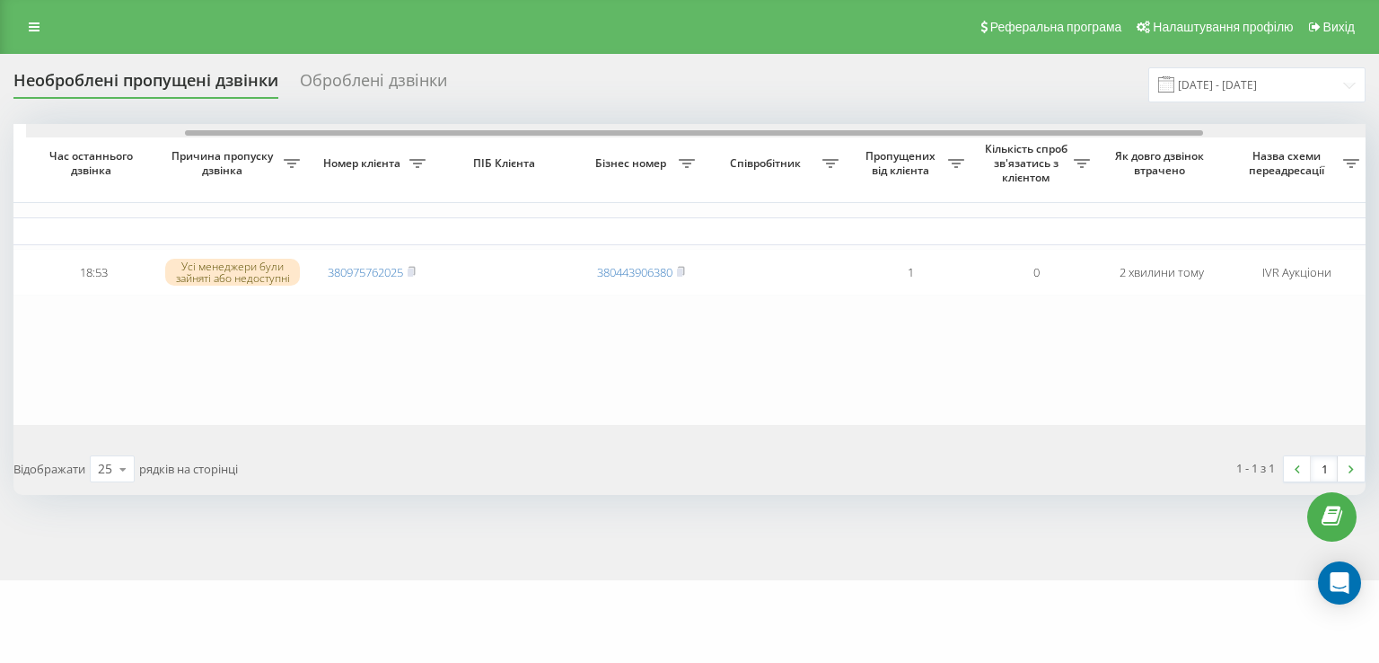
scroll to position [0, 215]
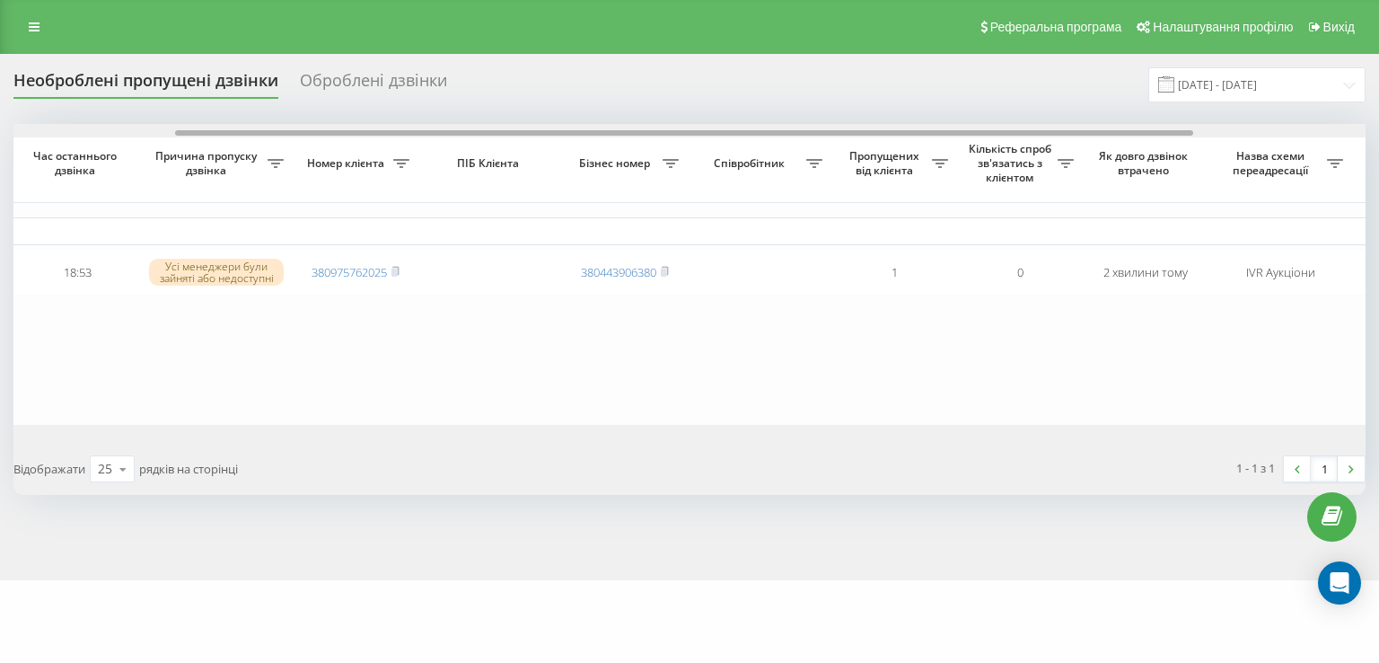
drag, startPoint x: 885, startPoint y: 133, endPoint x: 1047, endPoint y: 137, distance: 161.7
click at [1047, 137] on div at bounding box center [689, 130] width 1352 height 13
